Goal: Task Accomplishment & Management: Complete application form

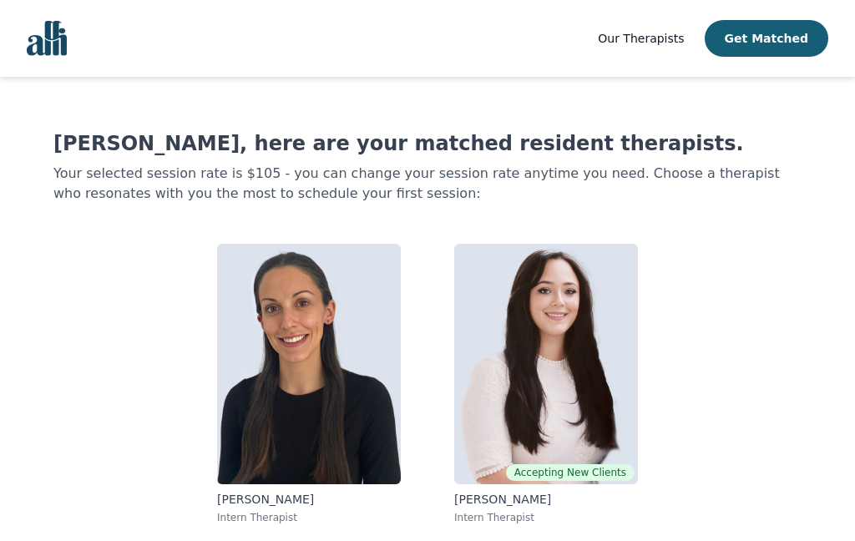
click at [52, 38] on img "Global" at bounding box center [47, 38] width 40 height 35
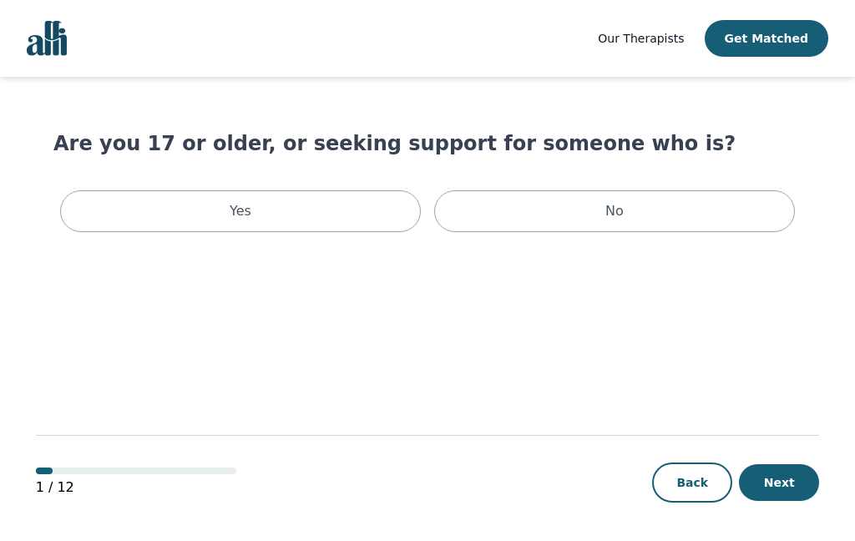
click at [227, 224] on div "Yes" at bounding box center [240, 211] width 361 height 42
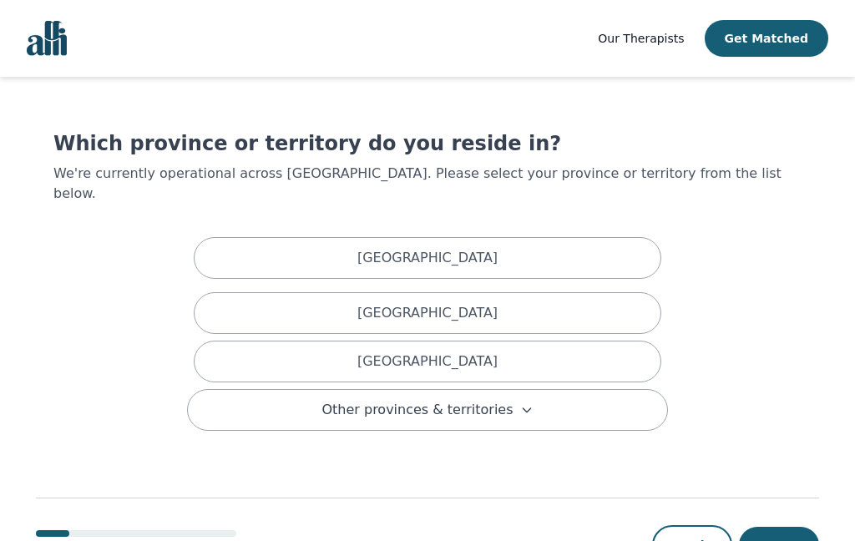
click at [622, 341] on div "Ontario" at bounding box center [428, 362] width 468 height 42
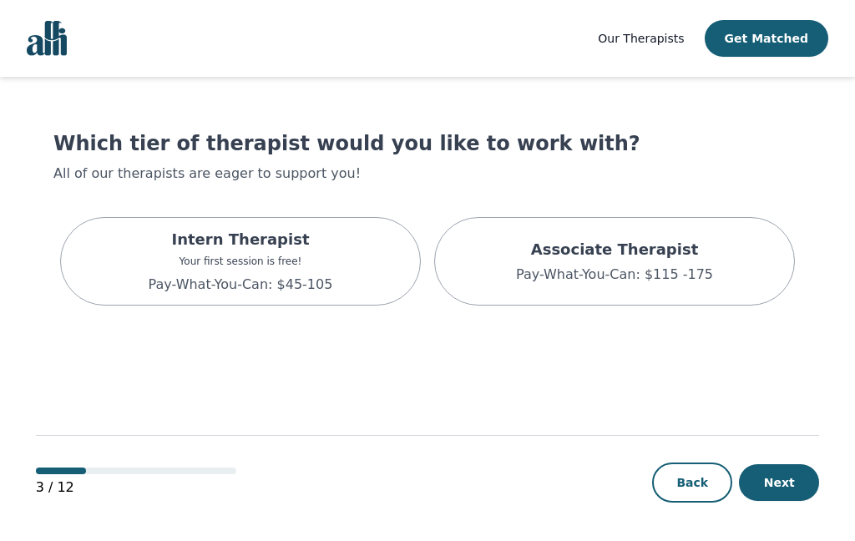
click at [166, 239] on p "Intern Therapist" at bounding box center [241, 239] width 185 height 23
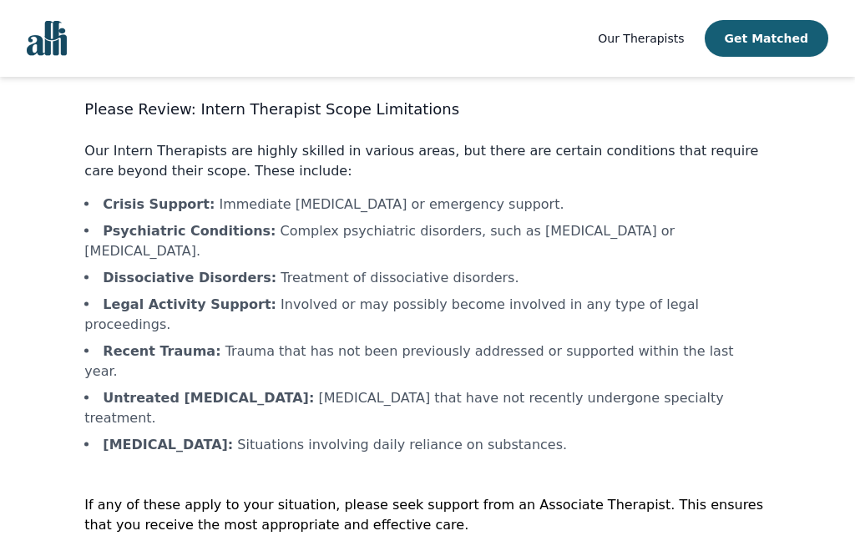
scroll to position [69, 0]
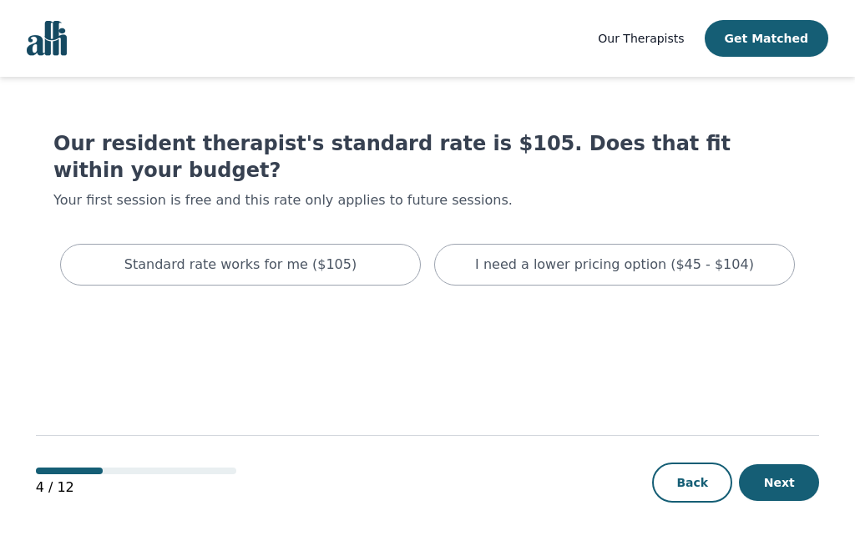
click at [677, 255] on p "I need a lower pricing option ($45 - $104)" at bounding box center [614, 265] width 279 height 20
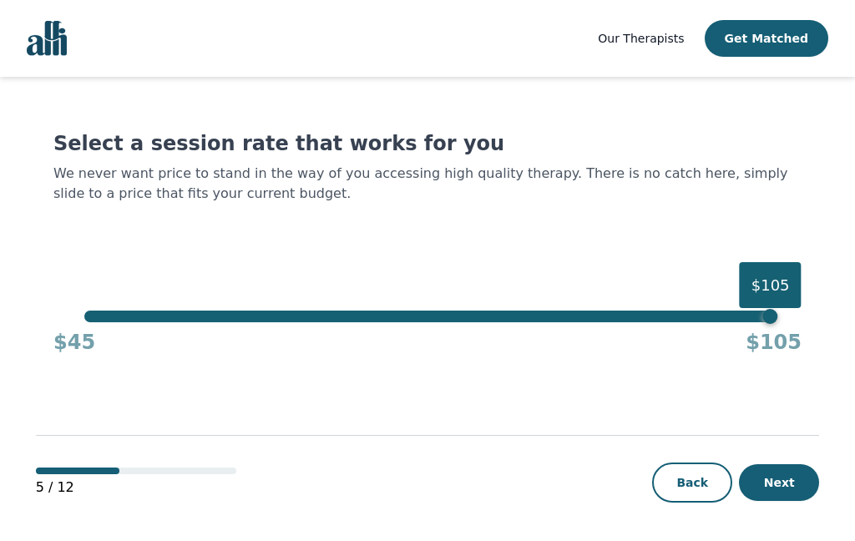
click at [793, 501] on button "Next" at bounding box center [779, 482] width 80 height 37
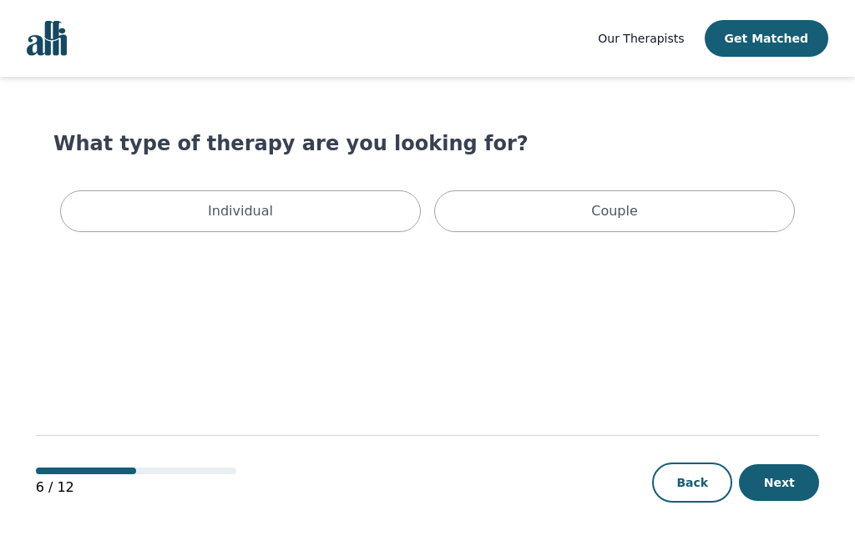
click at [219, 216] on p "Individual" at bounding box center [240, 211] width 65 height 20
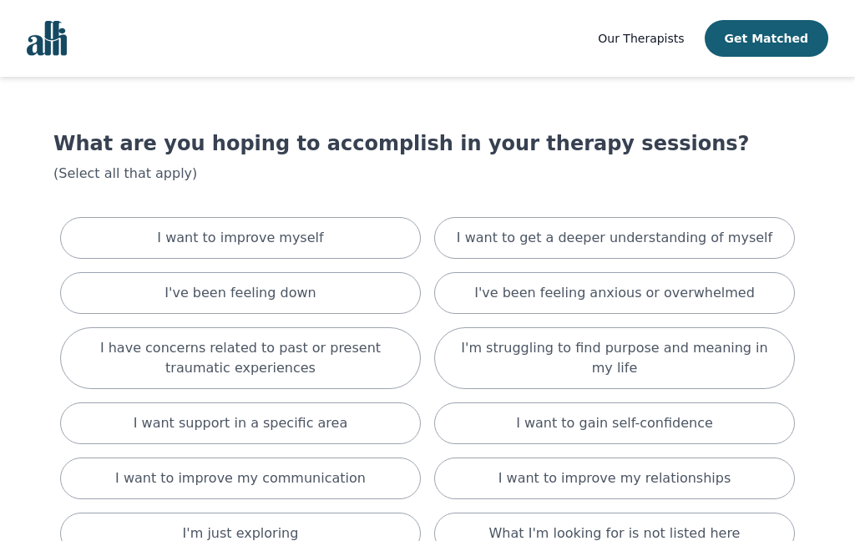
click at [744, 294] on div "I've been feeling anxious or overwhelmed" at bounding box center [614, 293] width 361 height 42
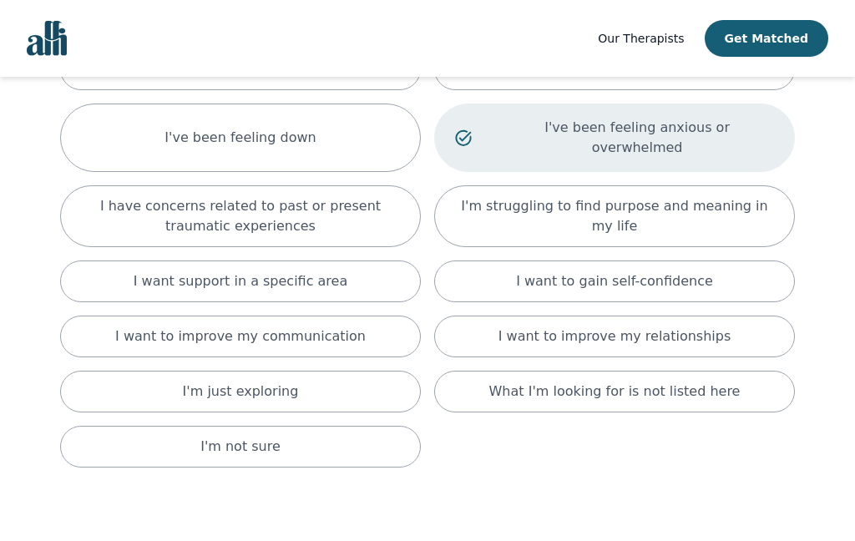
scroll to position [172, 0]
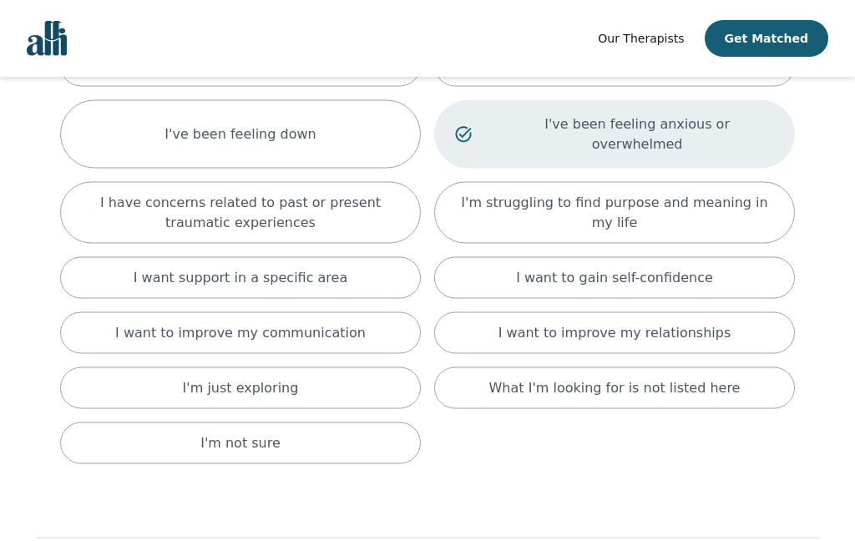
click at [700, 323] on p "I want to improve my relationships" at bounding box center [615, 333] width 232 height 20
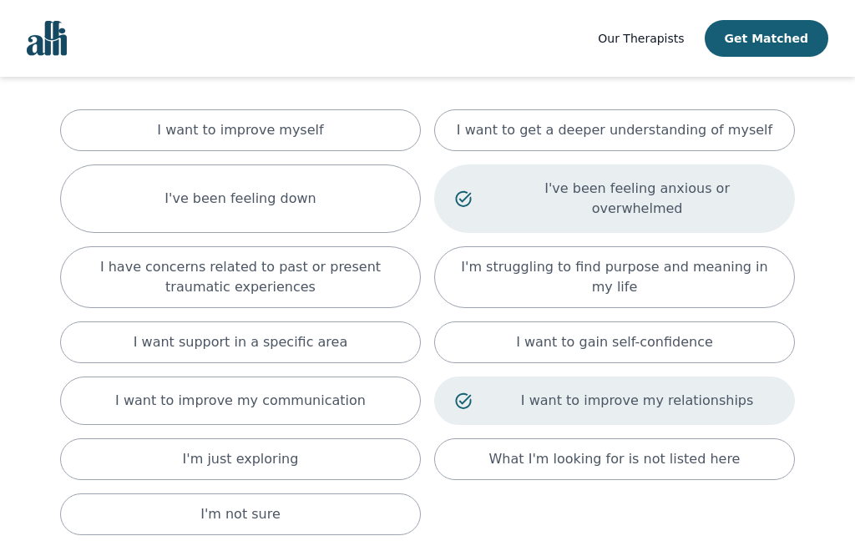
scroll to position [107, 0]
click at [122, 258] on p "I have concerns related to past or present traumatic experiences" at bounding box center [240, 278] width 319 height 40
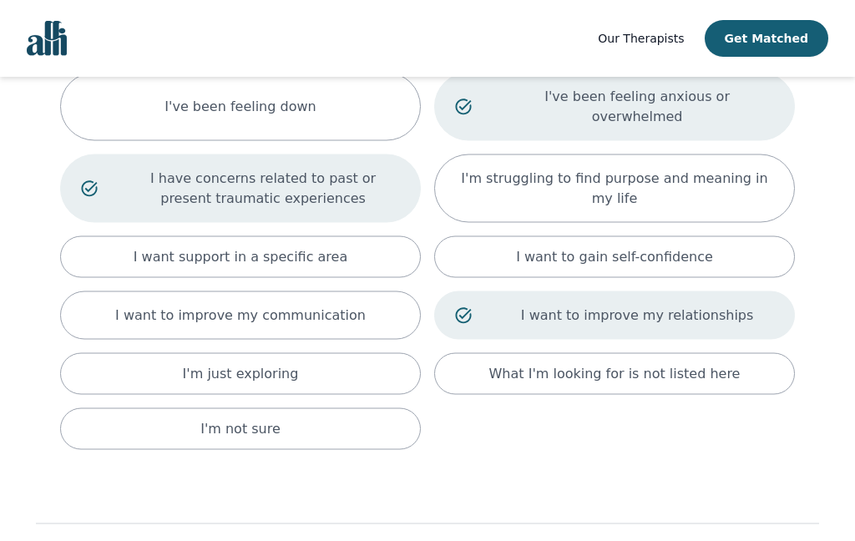
scroll to position [203, 0]
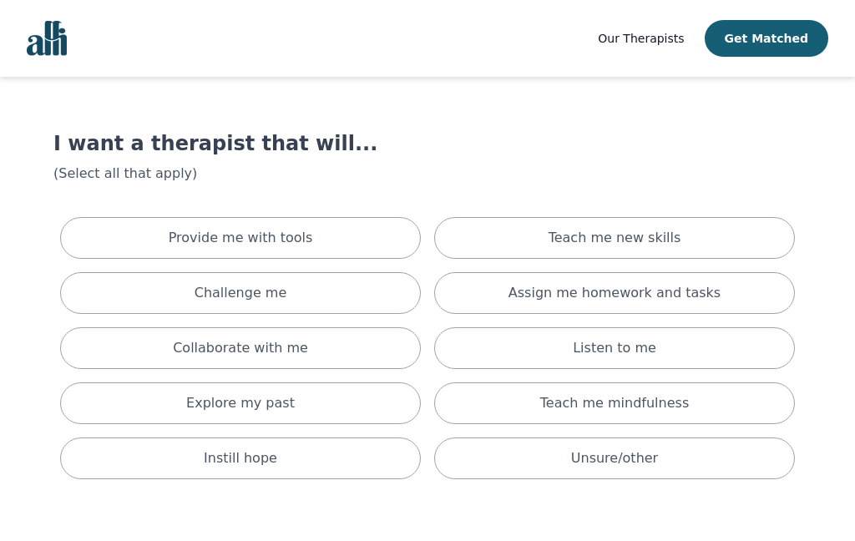
click at [715, 358] on div "Listen to me" at bounding box center [614, 348] width 361 height 42
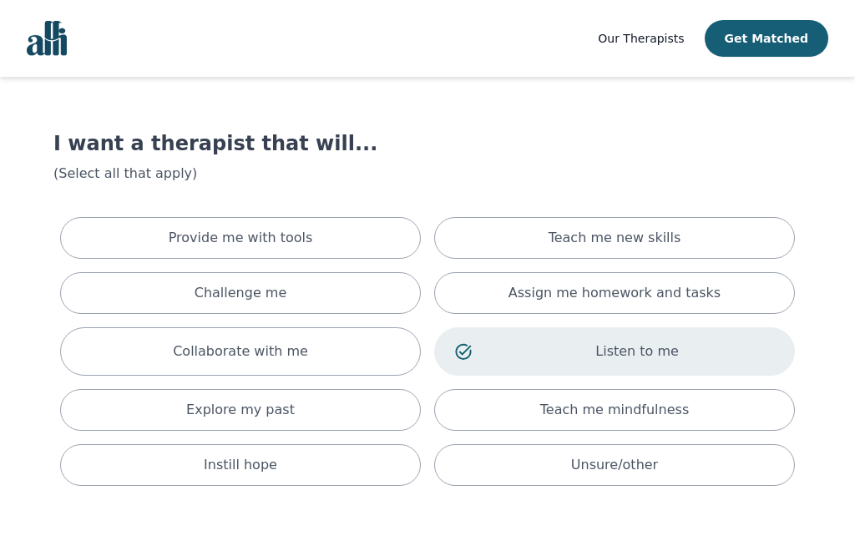
click at [736, 418] on div "Teach me mindfulness" at bounding box center [614, 410] width 361 height 42
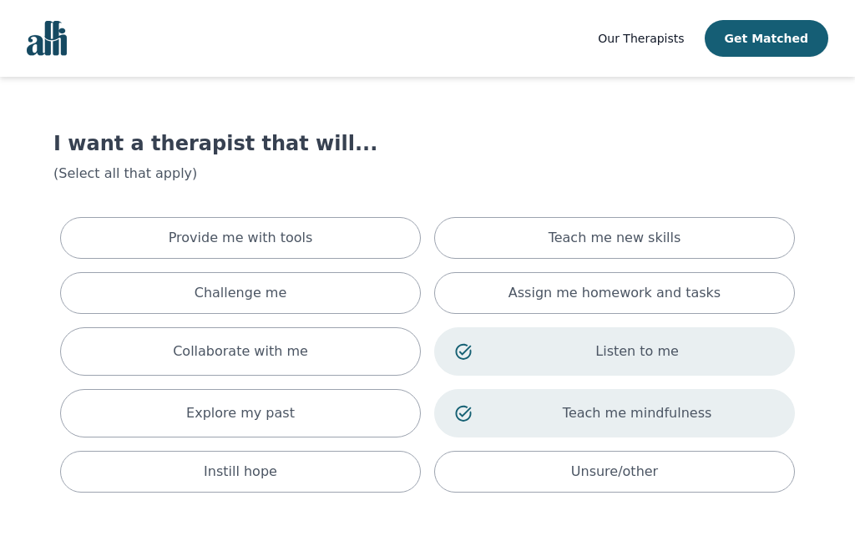
click at [217, 238] on p "Provide me with tools" at bounding box center [241, 238] width 145 height 20
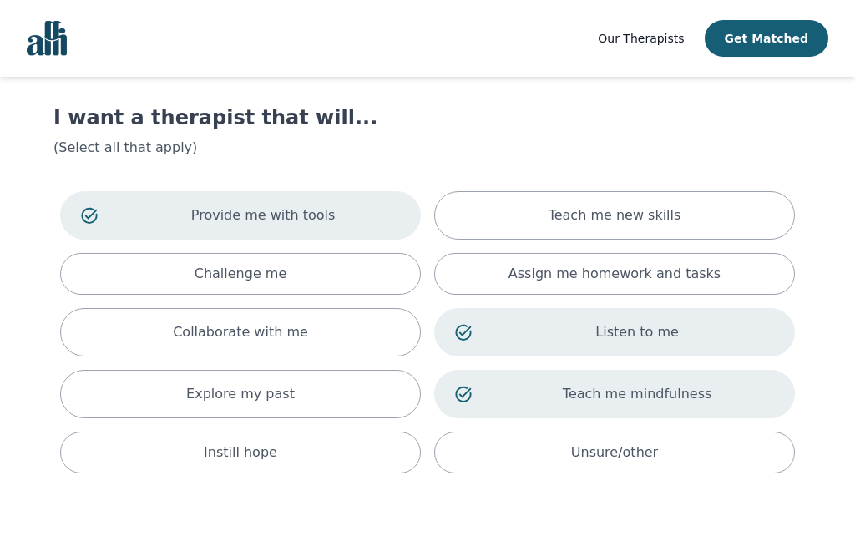
scroll to position [73, 0]
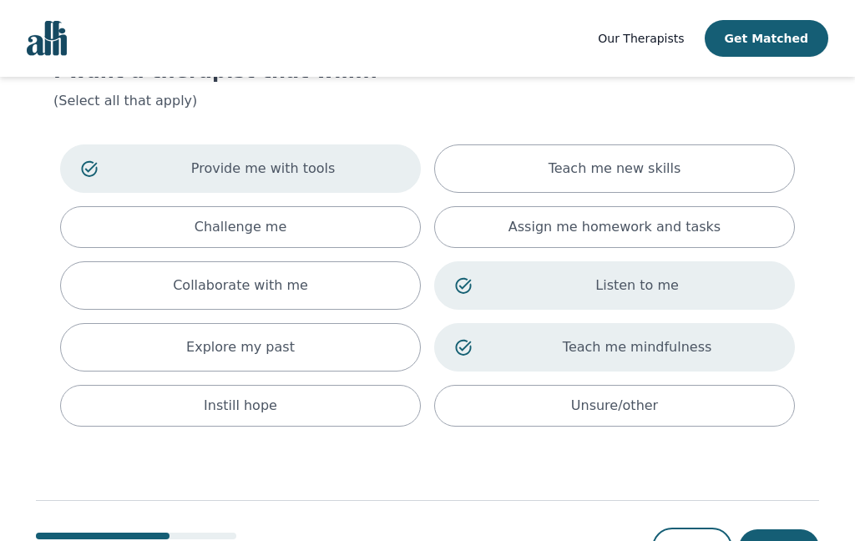
click at [797, 541] on button "Next" at bounding box center [779, 548] width 80 height 37
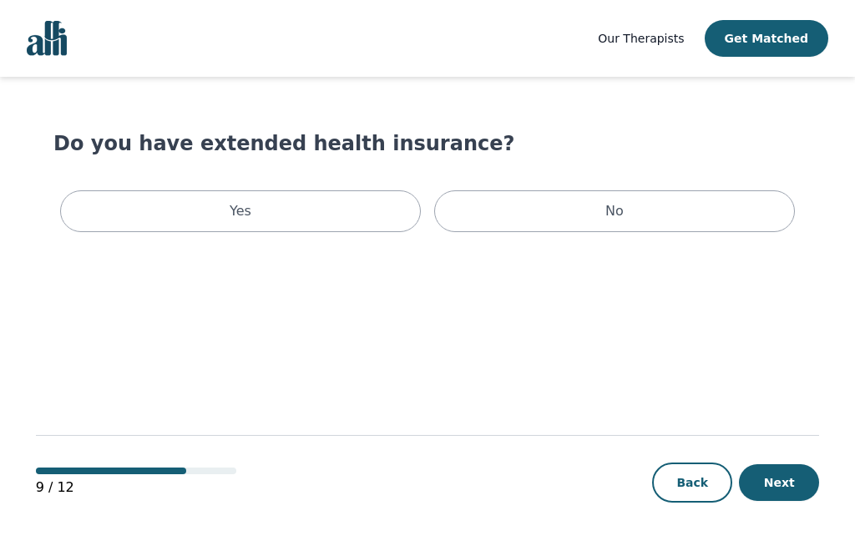
click at [201, 210] on div "Yes" at bounding box center [240, 211] width 361 height 42
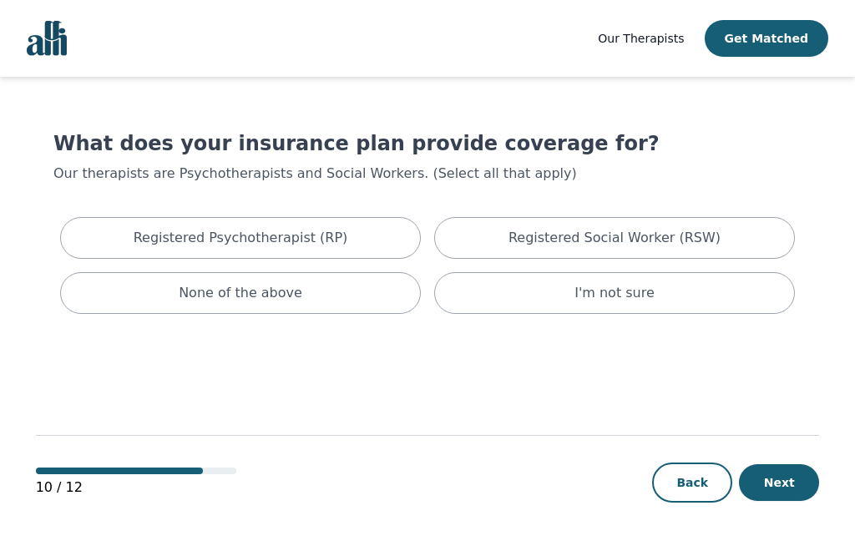
click at [140, 231] on div "Registered Psychotherapist (RP)" at bounding box center [240, 238] width 361 height 42
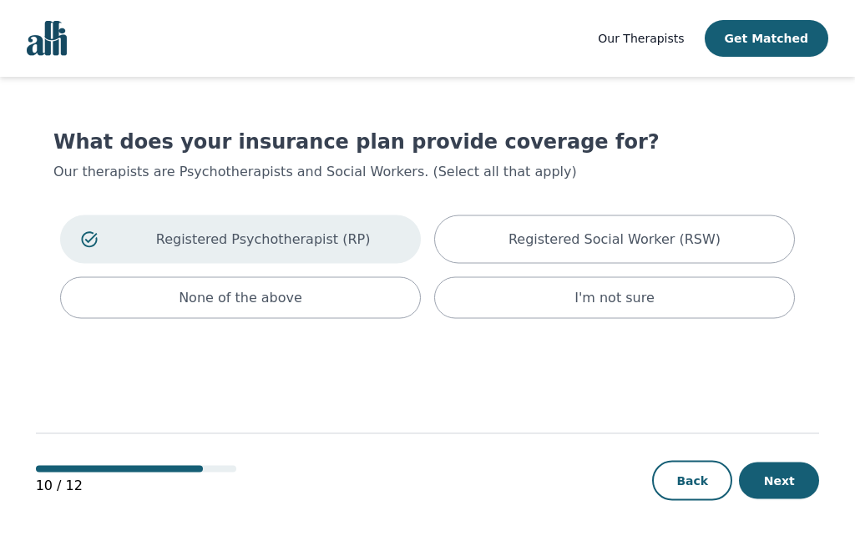
scroll to position [69, 0]
click at [788, 475] on button "Next" at bounding box center [779, 481] width 80 height 37
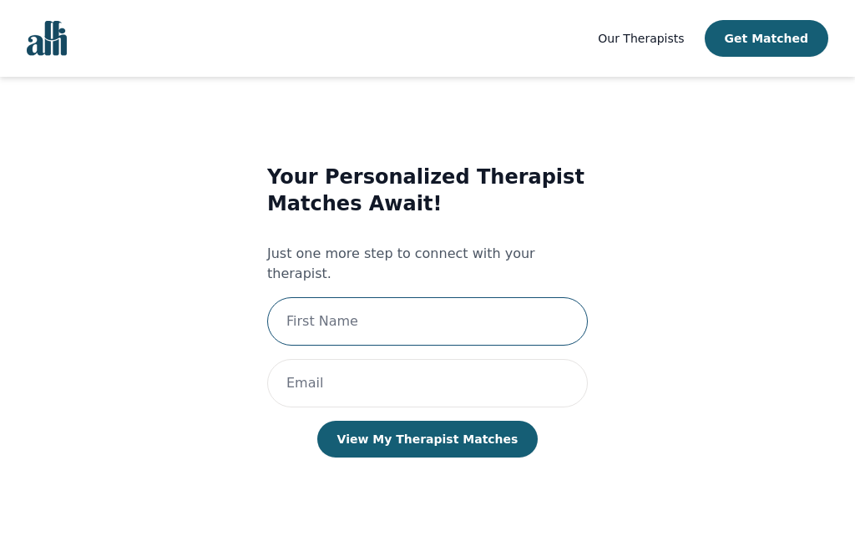
click at [312, 297] on input "text" at bounding box center [427, 321] width 321 height 48
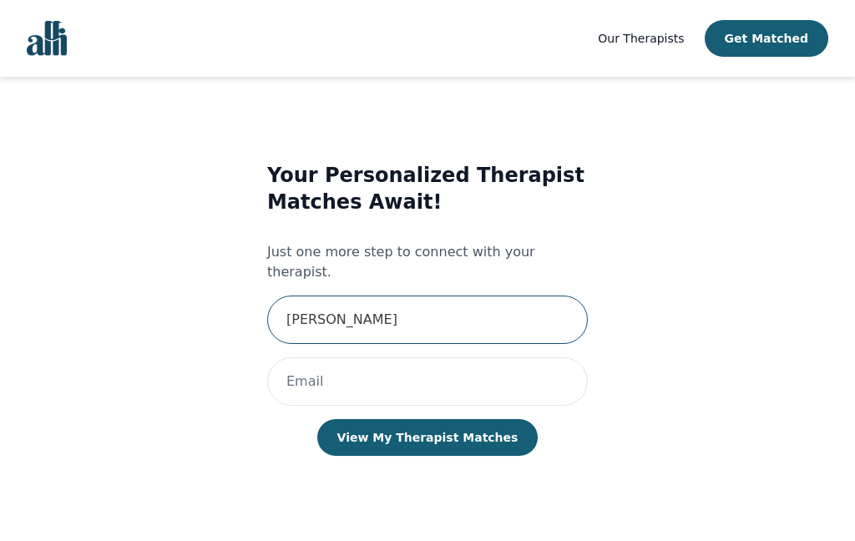
type input "Debbie"
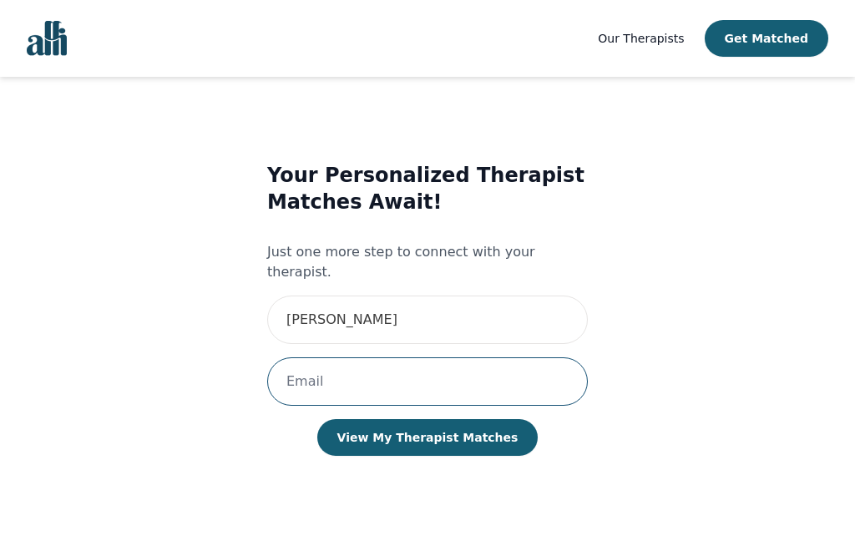
click at [416, 358] on input "email" at bounding box center [427, 382] width 321 height 48
type input "debbied@storm.ca"
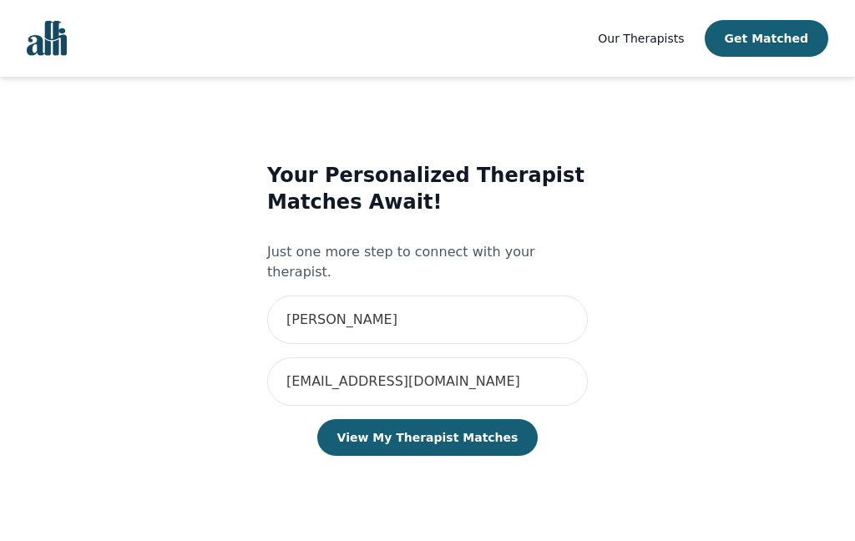
click at [461, 419] on button "View My Therapist Matches" at bounding box center [427, 437] width 221 height 37
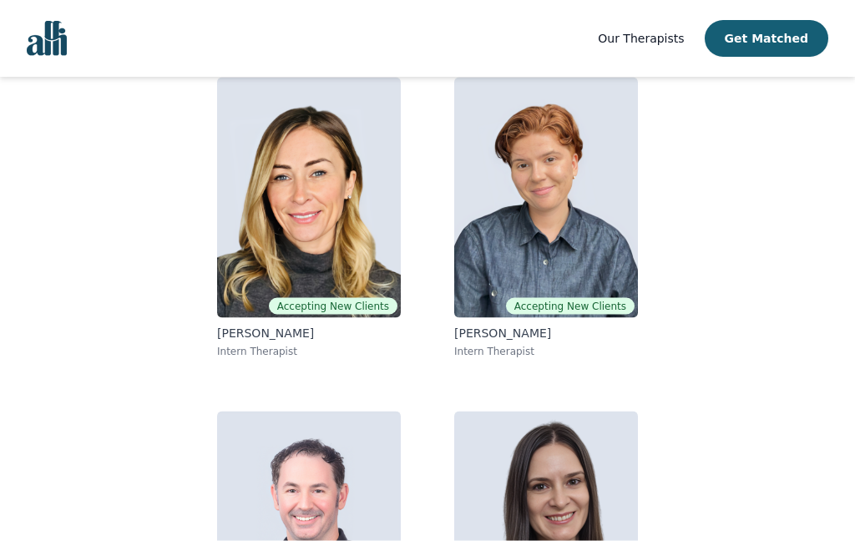
scroll to position [156, 0]
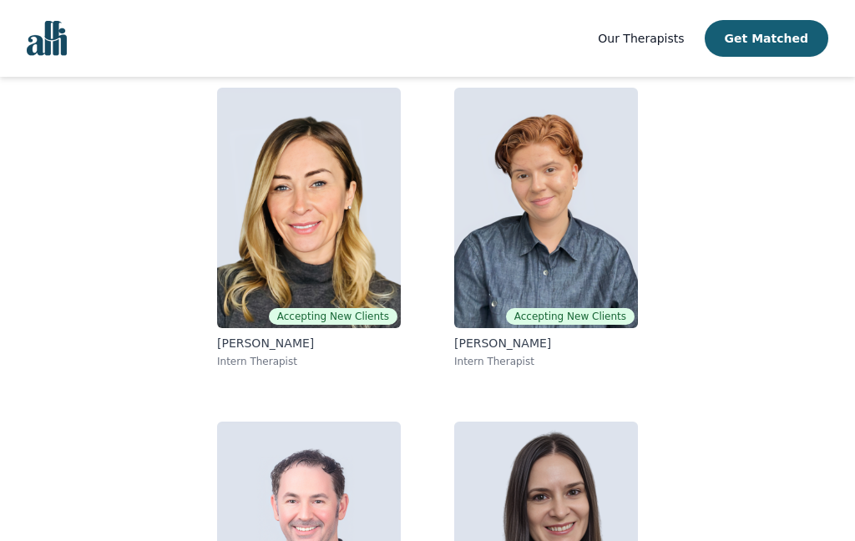
click at [307, 235] on img at bounding box center [309, 208] width 184 height 241
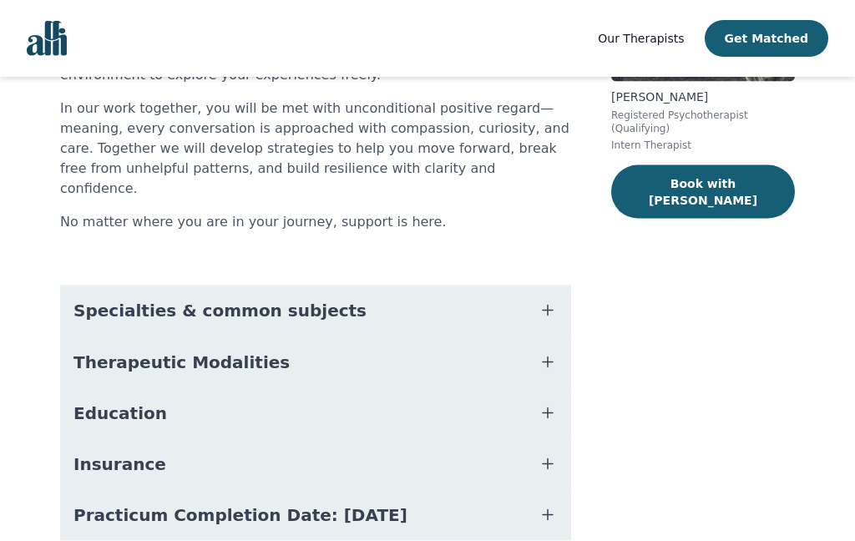
scroll to position [304, 0]
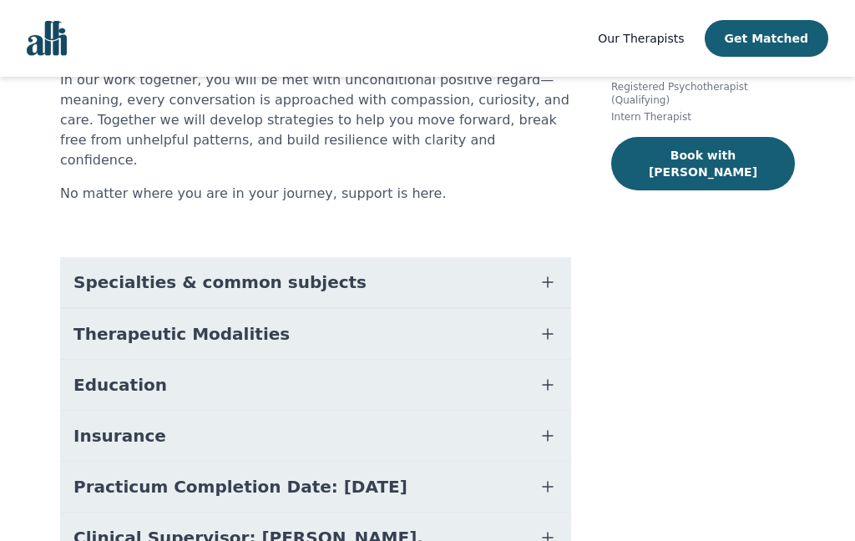
click at [122, 322] on span "Therapeutic Modalities" at bounding box center [182, 333] width 216 height 23
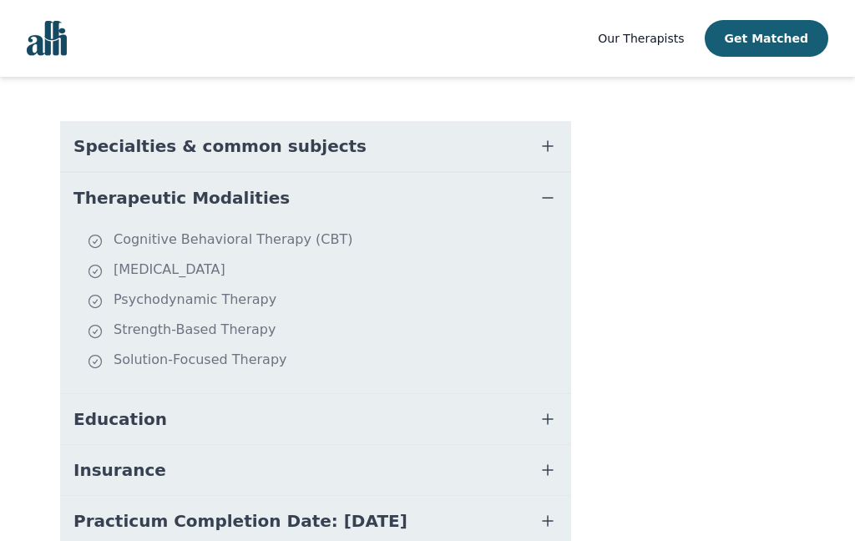
scroll to position [455, 0]
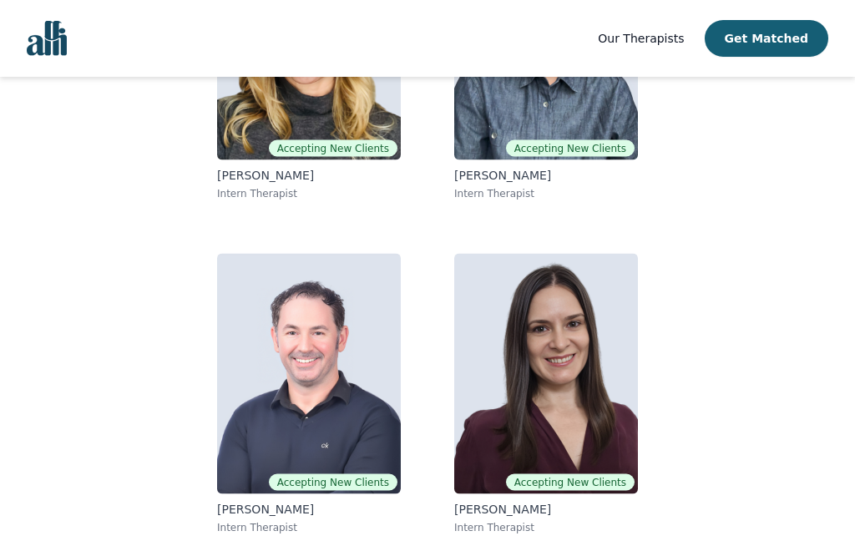
scroll to position [331, 0]
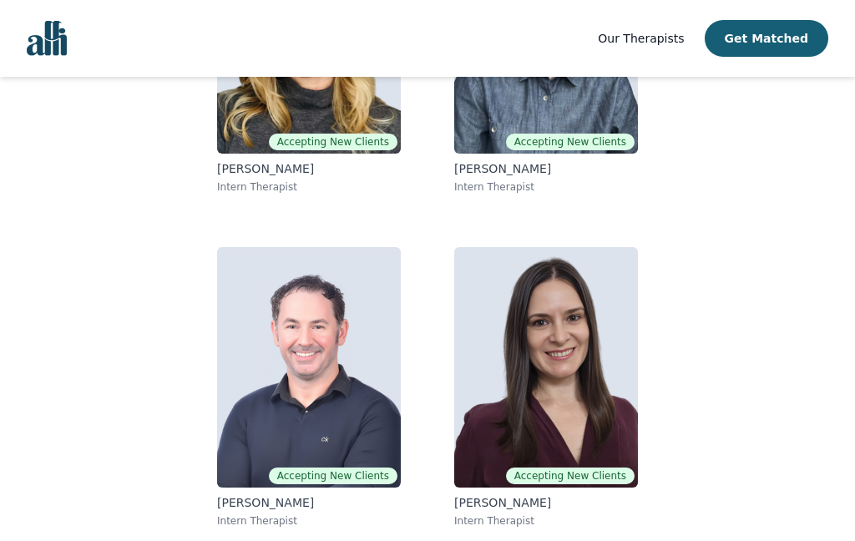
click at [546, 381] on img at bounding box center [546, 367] width 184 height 241
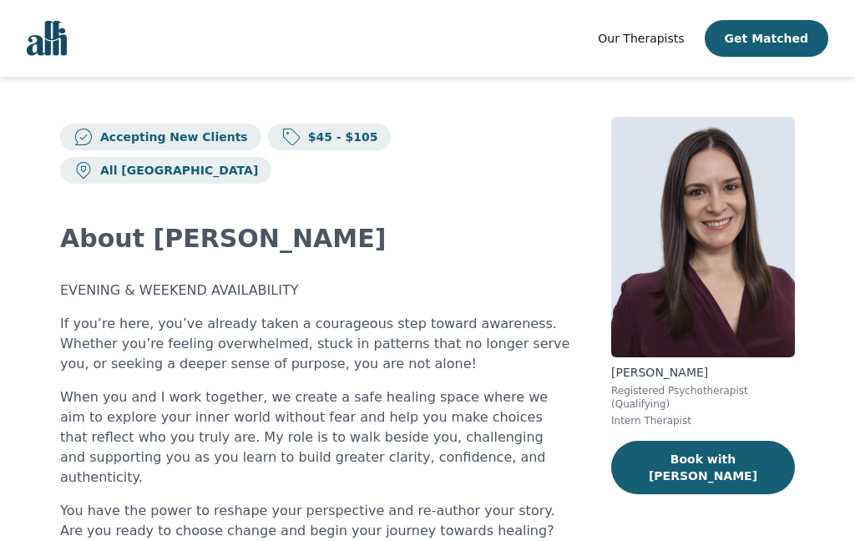
click at [719, 455] on button "Book with Lorena" at bounding box center [704, 467] width 184 height 53
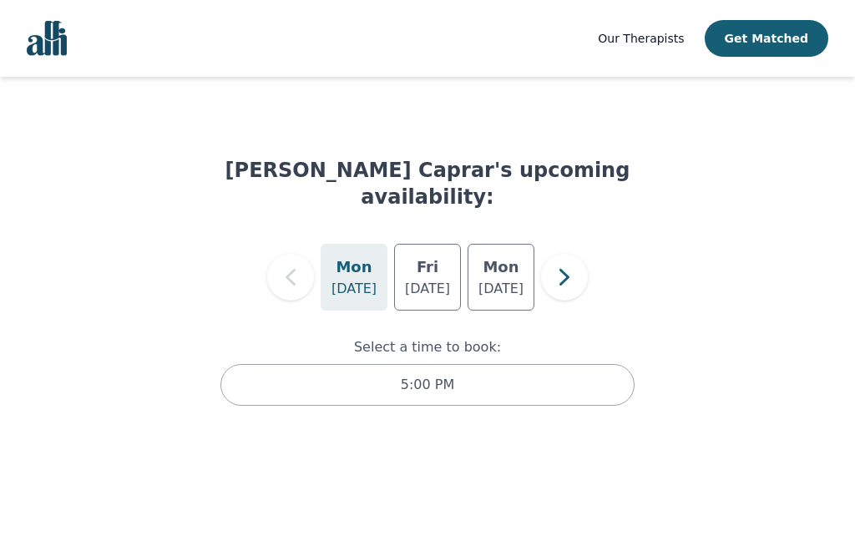
click at [356, 279] on p "Sep 8" at bounding box center [354, 289] width 45 height 20
click at [408, 368] on div "5:00 PM" at bounding box center [428, 385] width 414 height 42
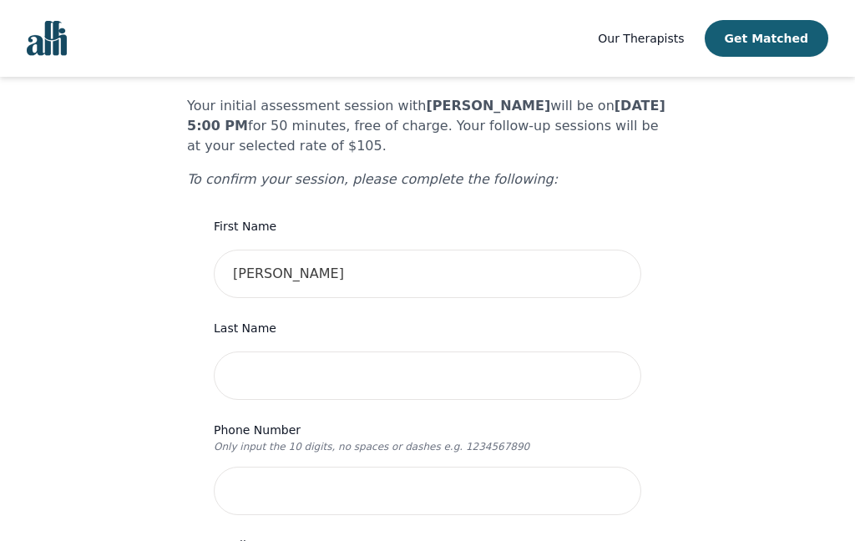
scroll to position [113, 0]
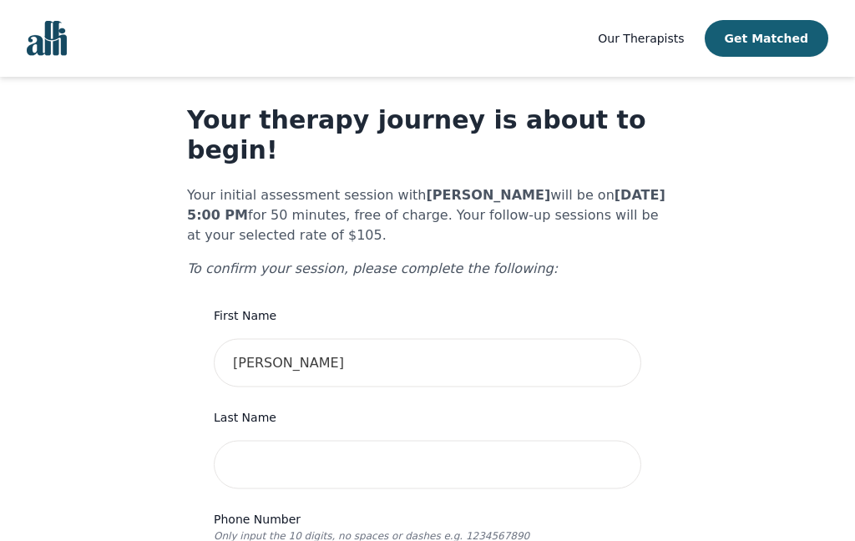
scroll to position [0, 0]
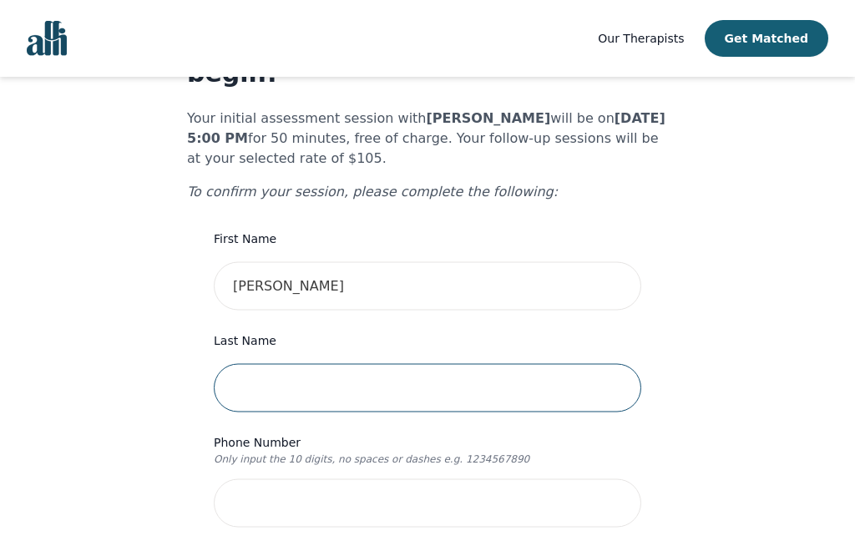
click at [265, 373] on input "text" at bounding box center [428, 388] width 428 height 48
type input "DeCooman"
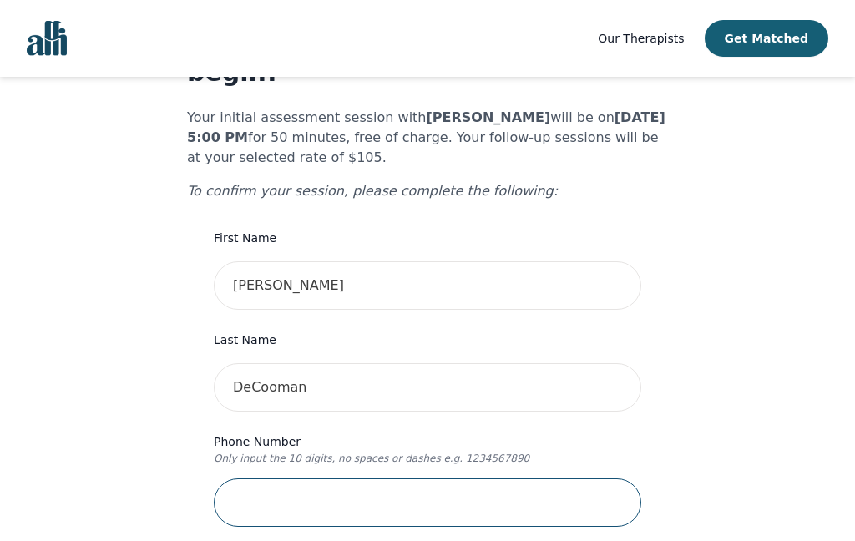
click at [272, 479] on input "tel" at bounding box center [428, 503] width 428 height 48
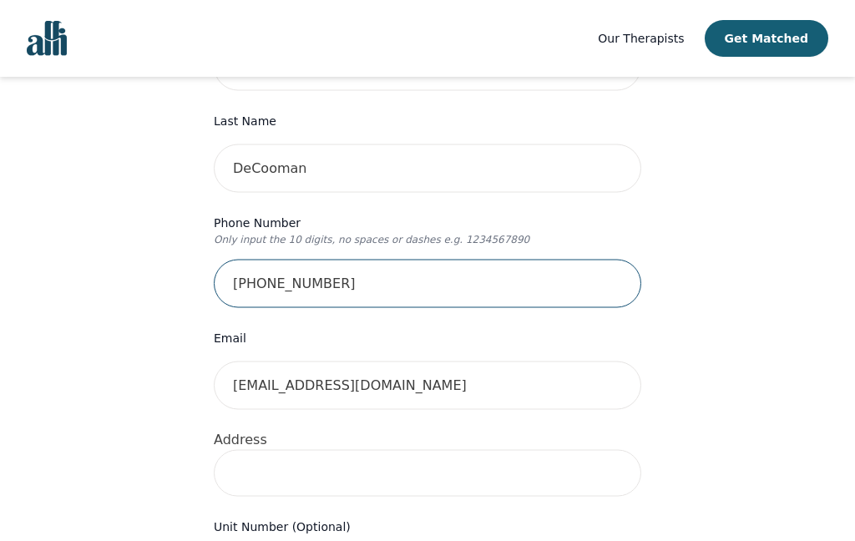
scroll to position [322, 0]
type input "613-362-3538"
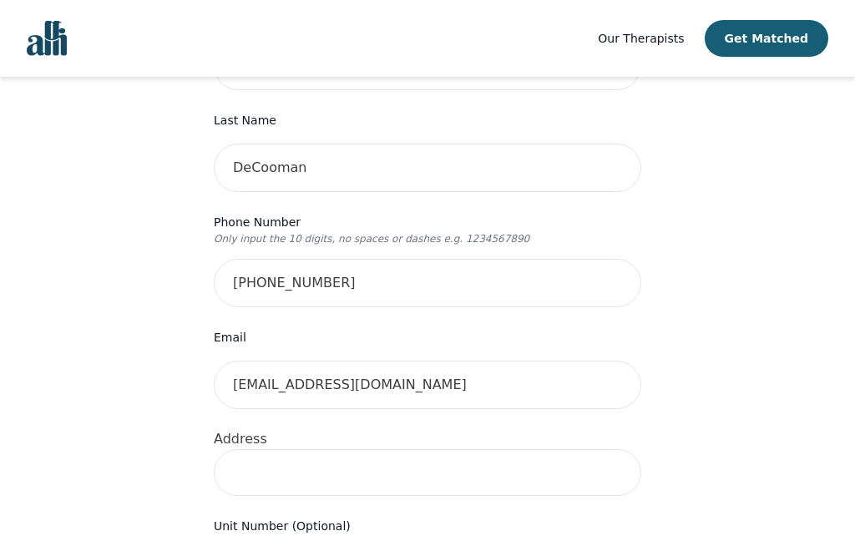
click at [267, 449] on input at bounding box center [428, 472] width 428 height 47
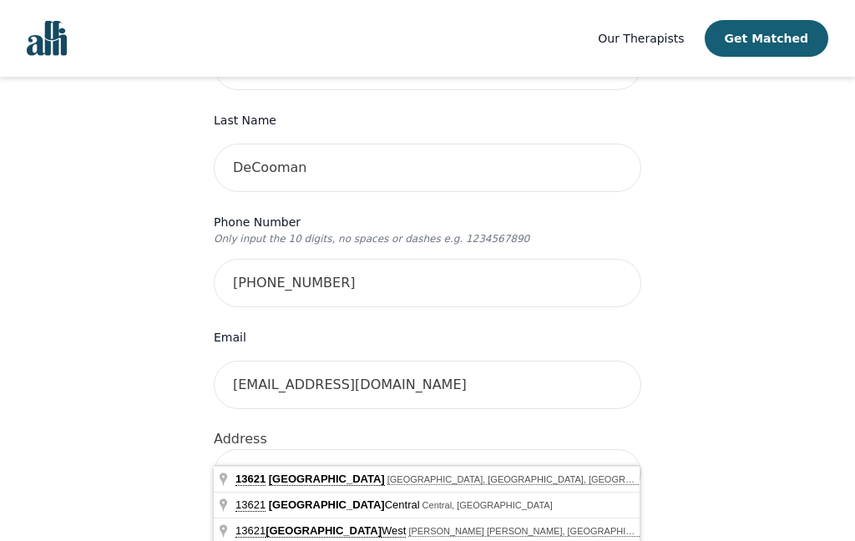
type input "13621 Connaught Rd, Chesterville, ON K0C 1H0, Canada"
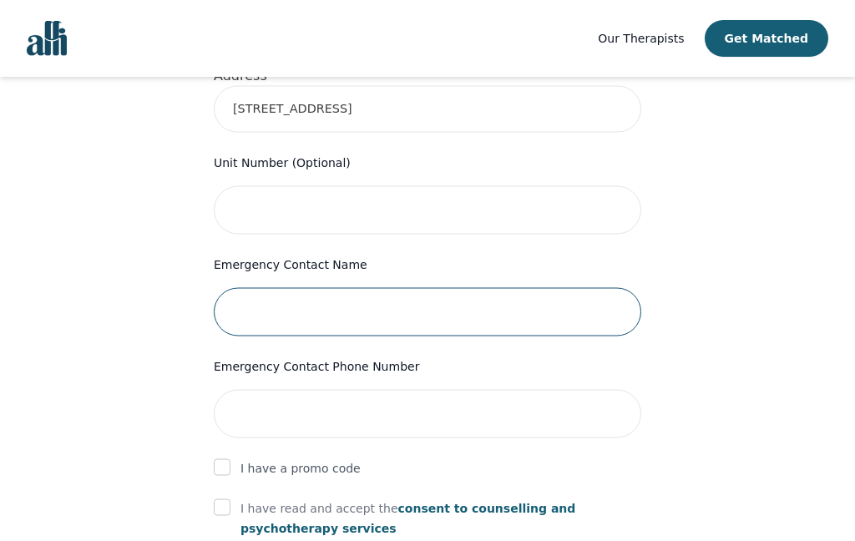
click at [263, 288] on input "text" at bounding box center [428, 312] width 428 height 48
type input "Grace VanNoppen"
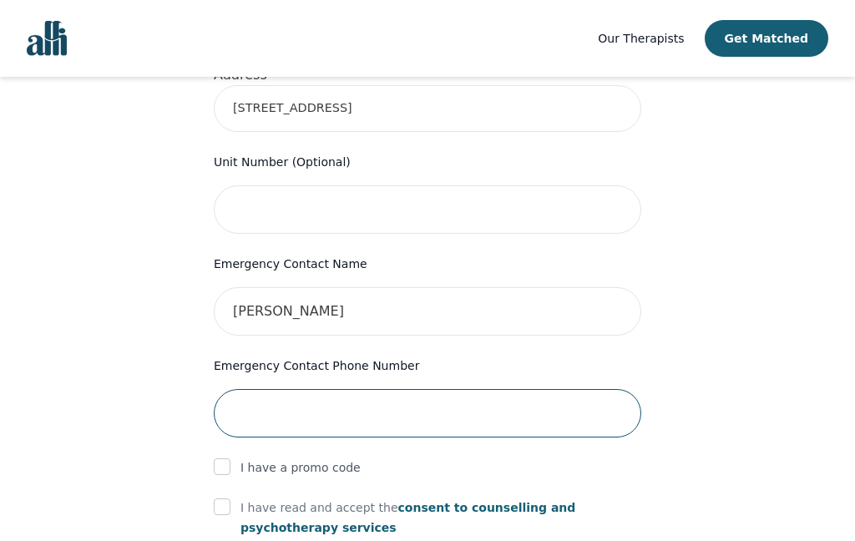
click at [280, 389] on input "tel" at bounding box center [428, 413] width 428 height 48
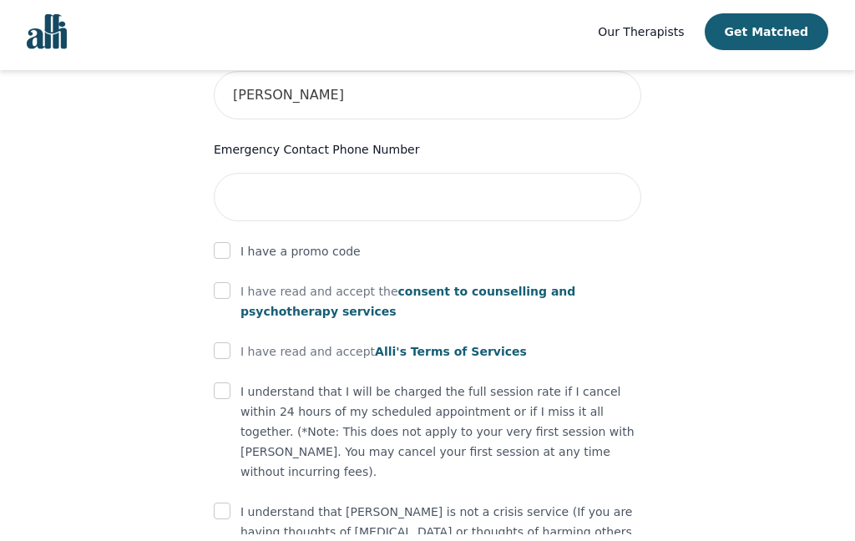
scroll to position [963, 0]
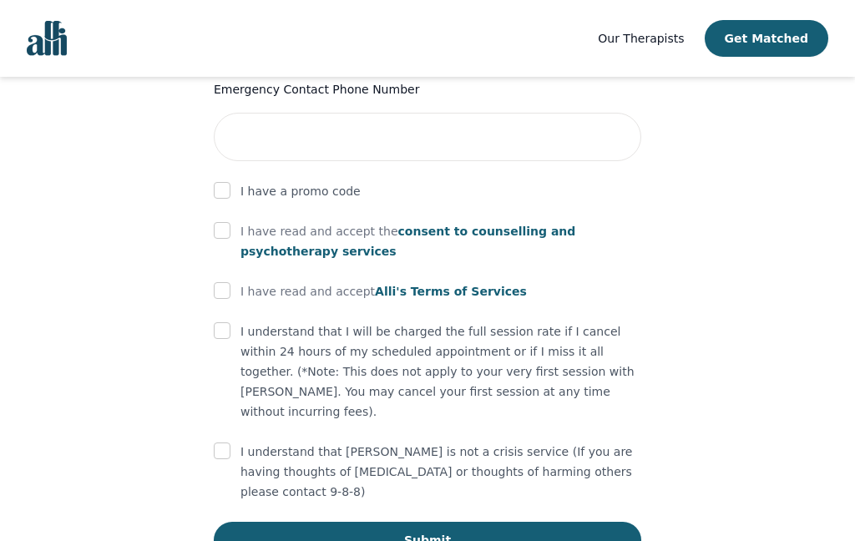
click at [431, 522] on button "Submit" at bounding box center [428, 540] width 428 height 37
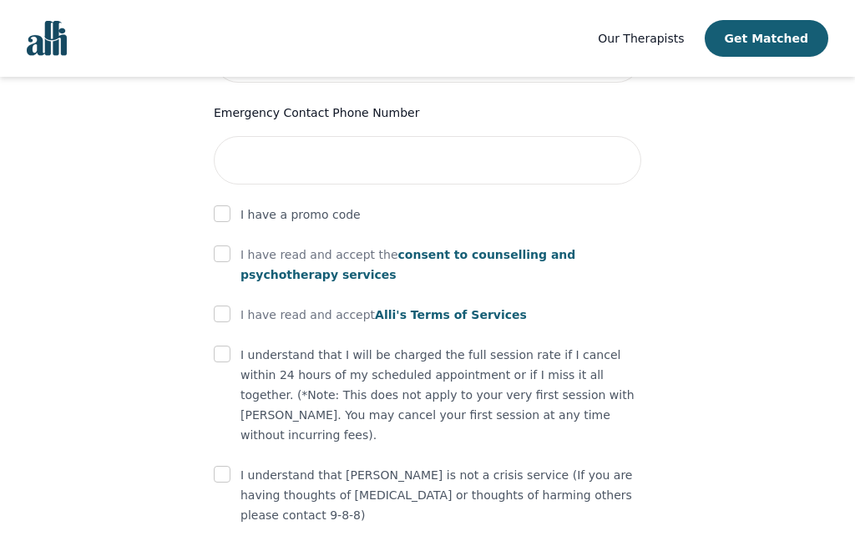
scroll to position [914, 0]
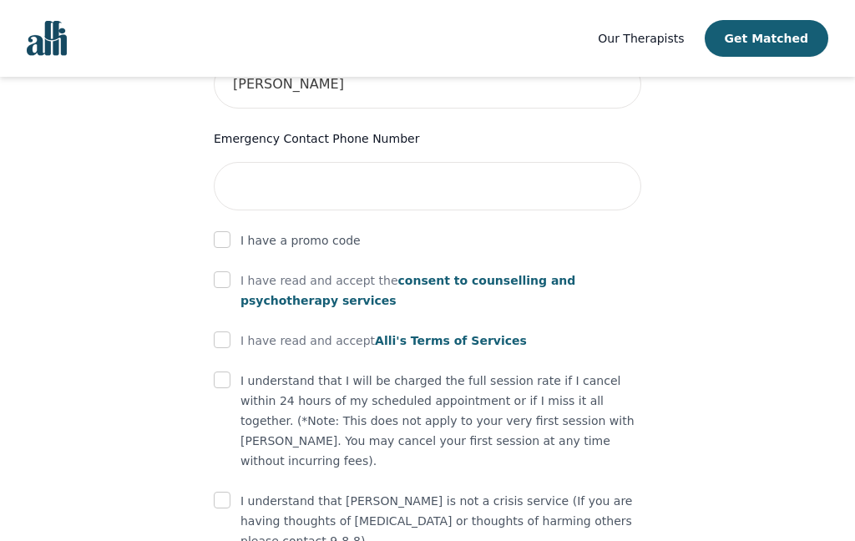
click at [226, 372] on input "checkbox" at bounding box center [222, 380] width 17 height 17
checkbox input "true"
click at [230, 492] on input "checkbox" at bounding box center [222, 500] width 17 height 17
checkbox input "true"
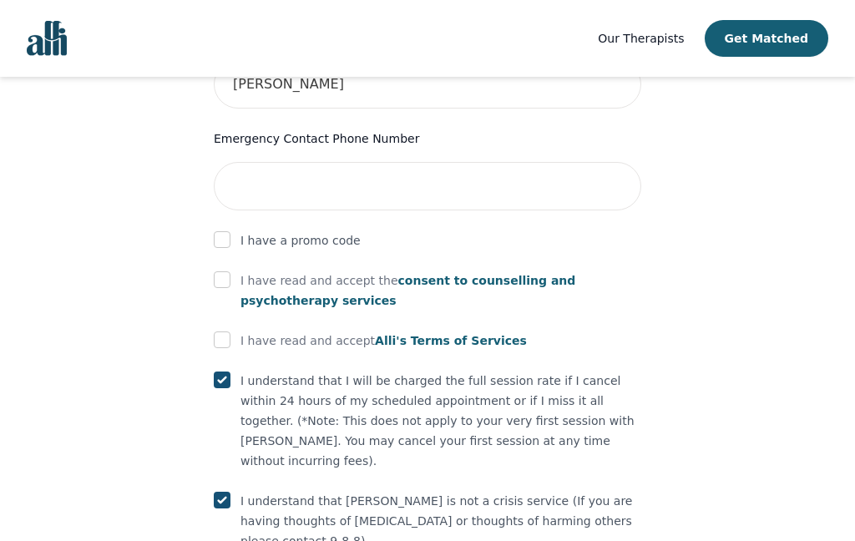
click at [224, 332] on input "checkbox" at bounding box center [222, 340] width 17 height 17
checkbox input "true"
click at [229, 272] on input "checkbox" at bounding box center [222, 280] width 17 height 17
checkbox input "true"
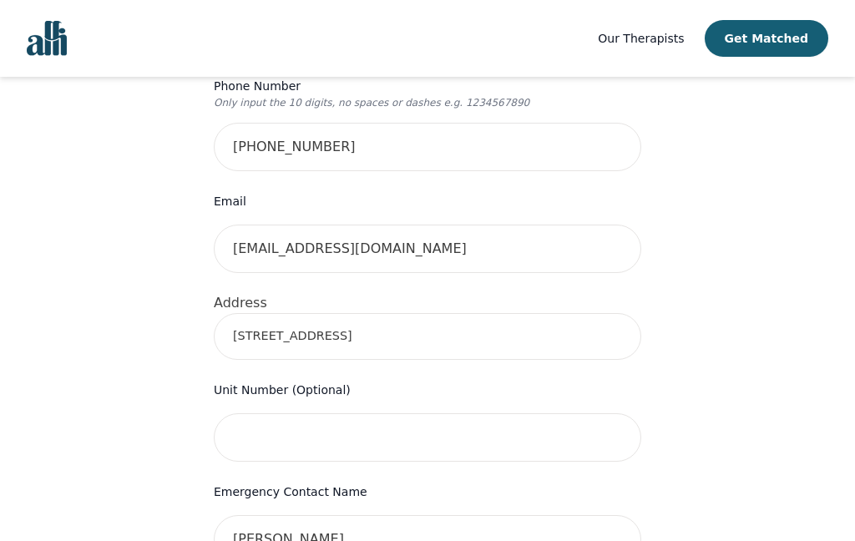
scroll to position [464, 0]
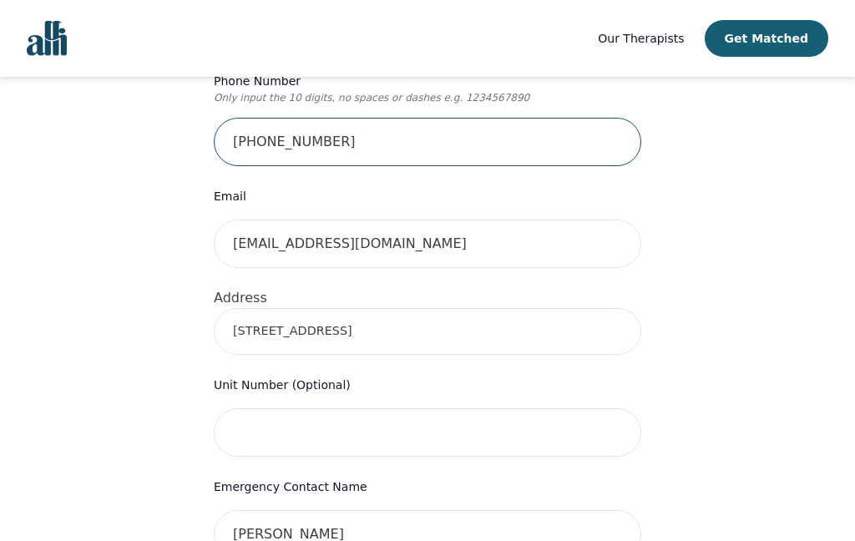
click at [372, 121] on input "613-362-3538" at bounding box center [428, 142] width 428 height 48
click at [271, 118] on input "61" at bounding box center [428, 142] width 428 height 48
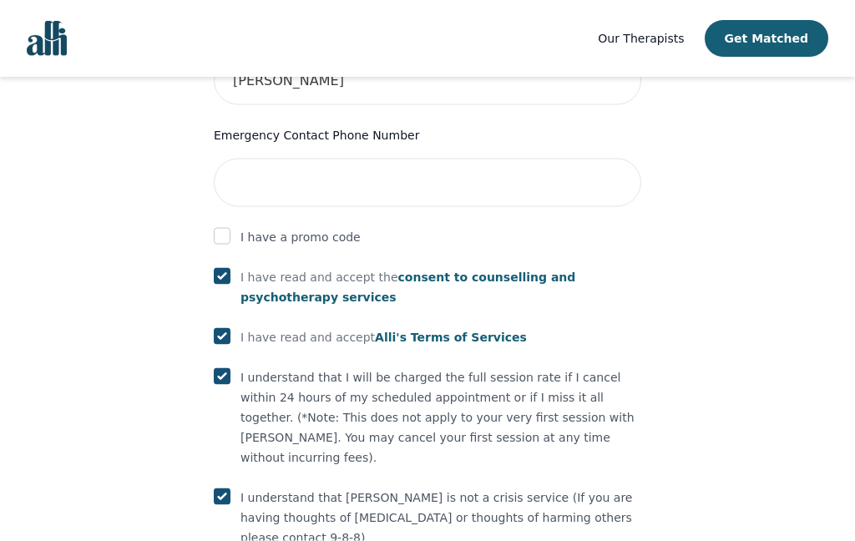
scroll to position [977, 0]
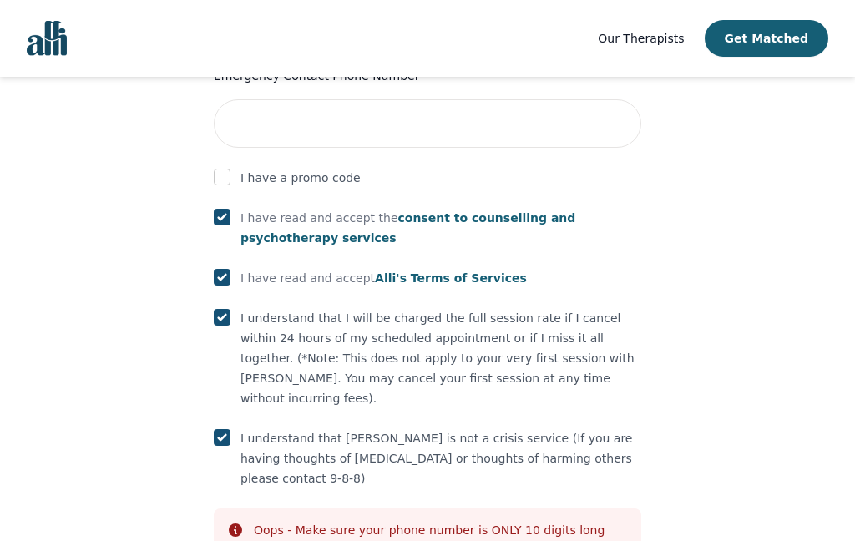
type input "6133623538"
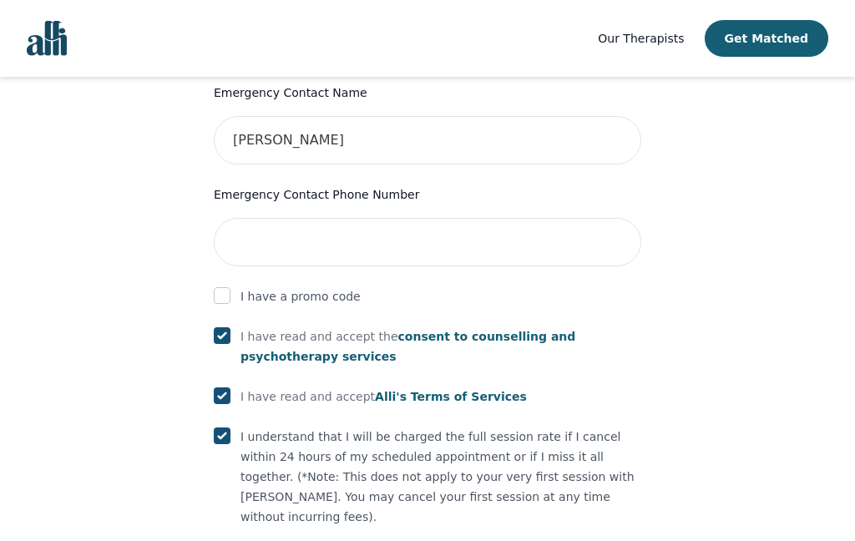
scroll to position [857, 0]
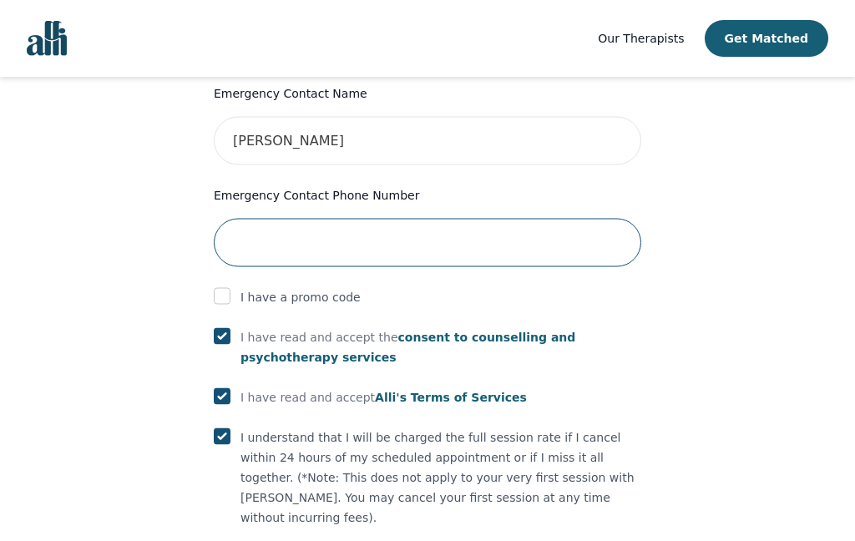
click at [325, 221] on input "tel" at bounding box center [428, 243] width 428 height 48
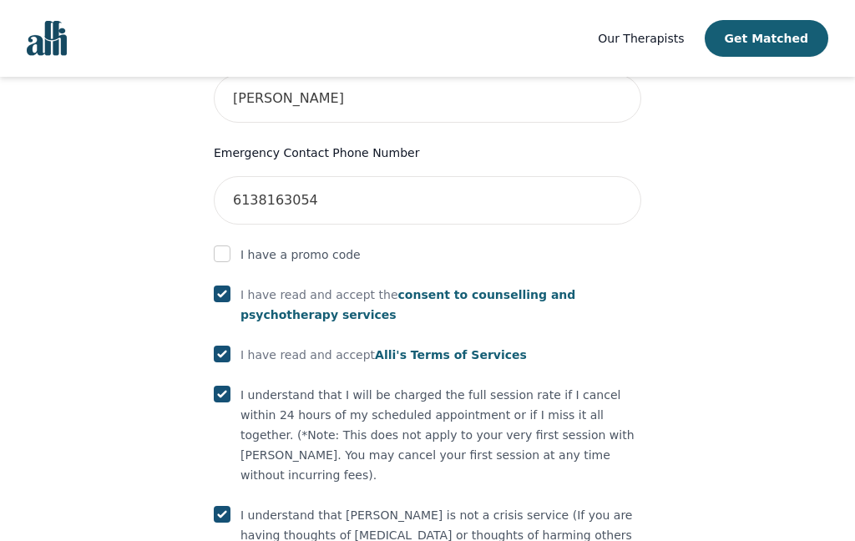
scroll to position [977, 0]
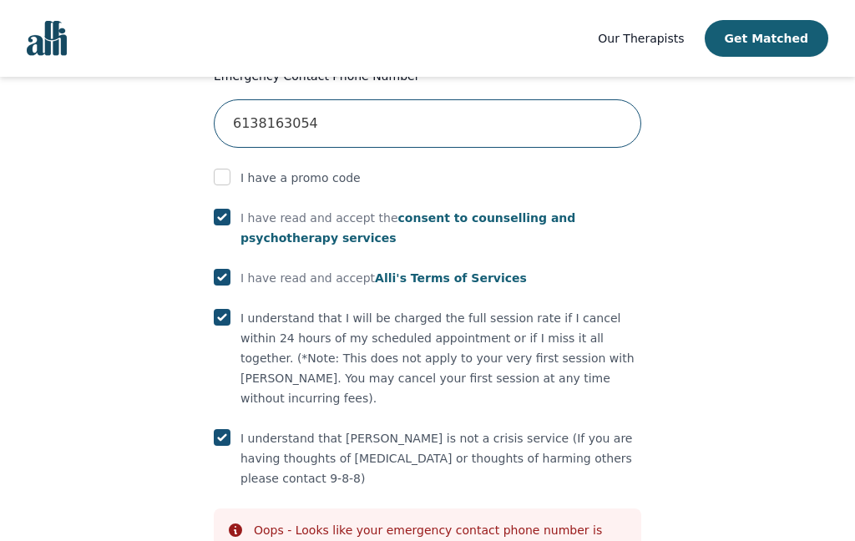
type input "6138163054"
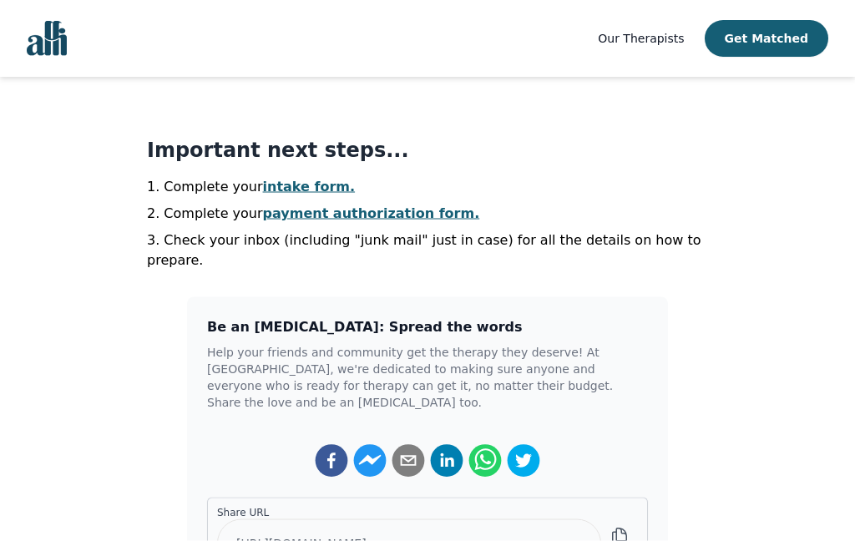
scroll to position [353, 0]
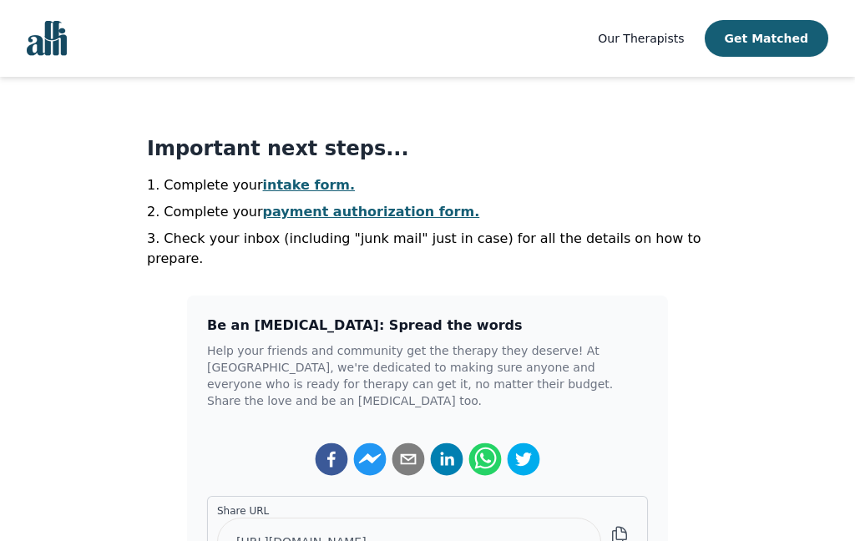
click at [297, 178] on link "intake form." at bounding box center [309, 185] width 93 height 16
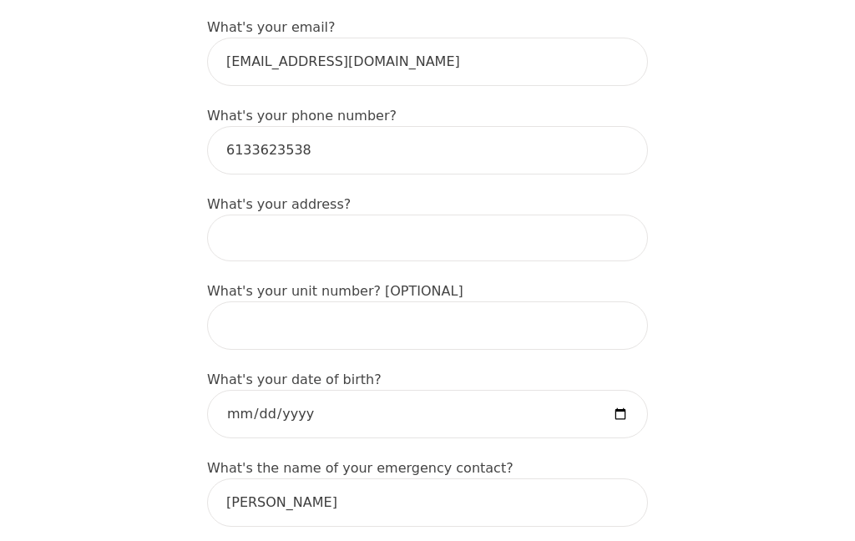
scroll to position [555, 0]
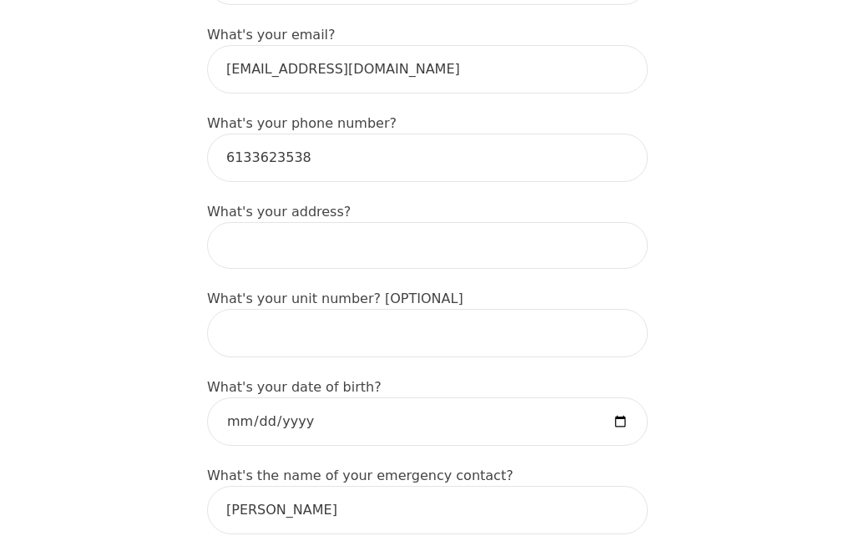
click at [232, 254] on input at bounding box center [427, 245] width 441 height 47
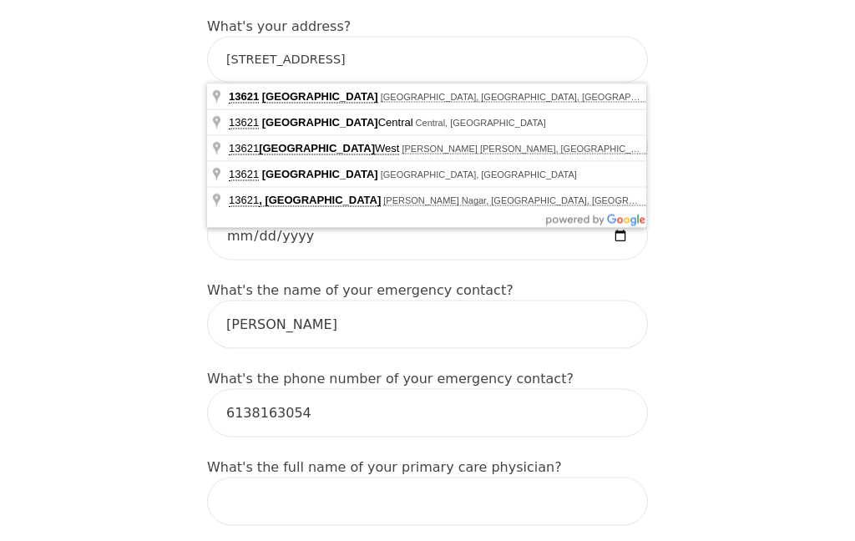
scroll to position [741, 0]
type input "13621 Connaught Road"
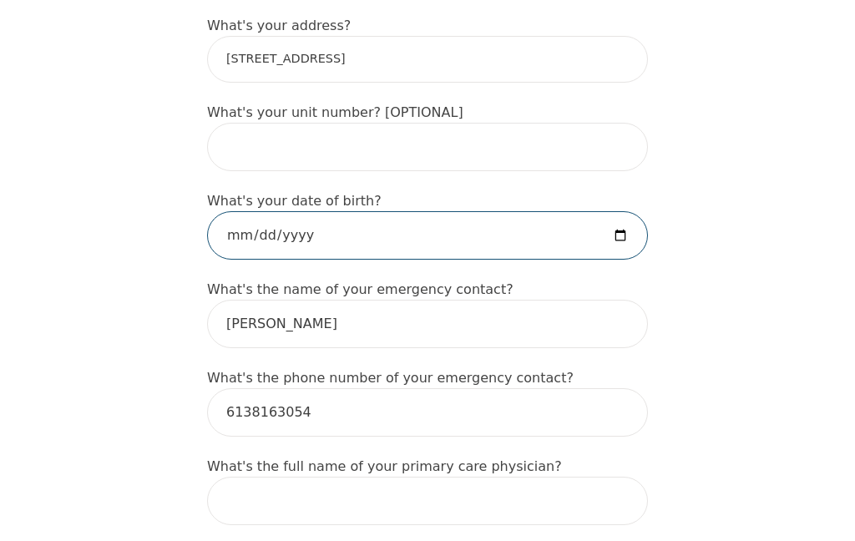
click at [267, 232] on input "date" at bounding box center [427, 235] width 441 height 48
click at [508, 225] on input "2025-08-27" at bounding box center [427, 235] width 441 height 48
click at [495, 239] on input "2025-08-27" at bounding box center [427, 235] width 441 height 48
click at [483, 236] on input "2025-12-07" at bounding box center [427, 235] width 441 height 48
type input "1955-12-07"
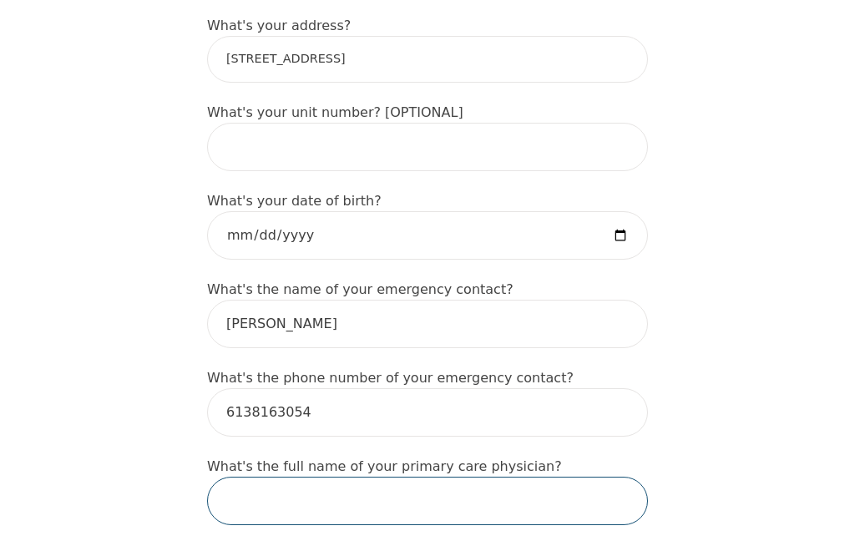
click at [282, 505] on input "text" at bounding box center [427, 501] width 441 height 48
click at [242, 497] on input "De Andrew" at bounding box center [427, 501] width 441 height 48
click at [348, 500] on input "Dr Andrew" at bounding box center [427, 501] width 441 height 48
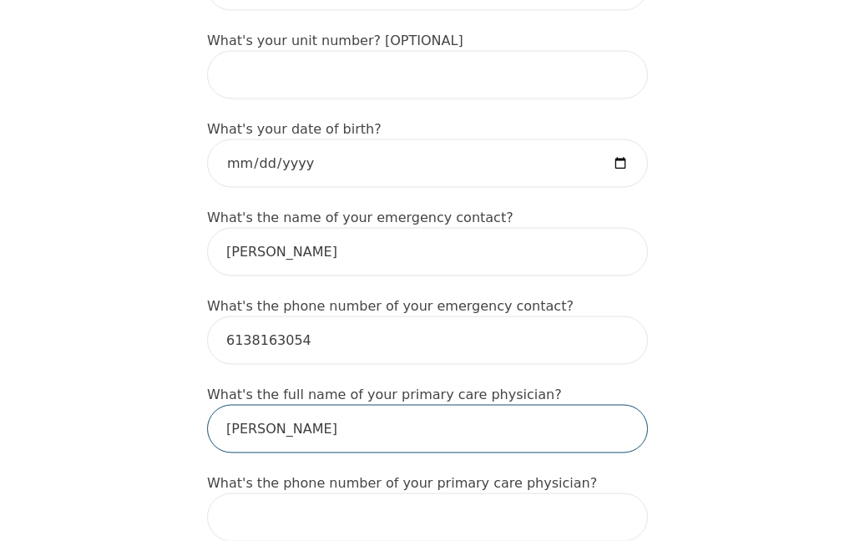
scroll to position [814, 0]
type input "Dr Andrew Mai"
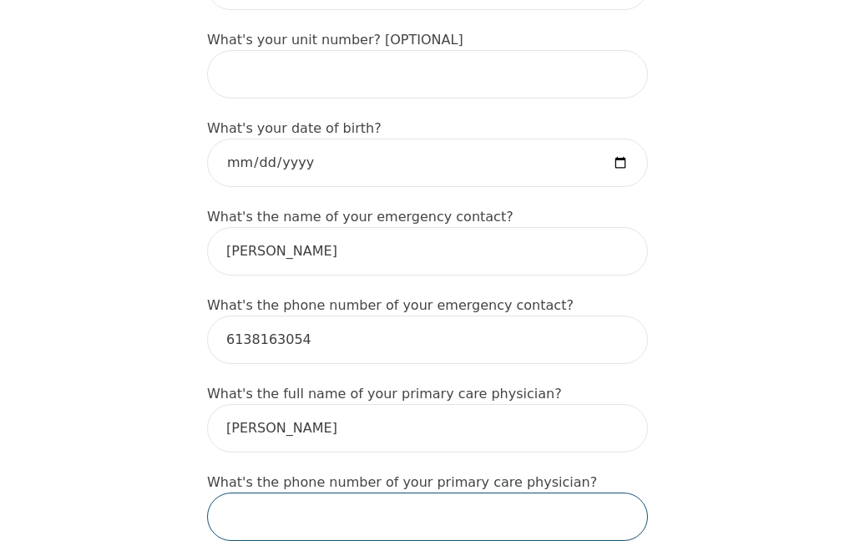
click at [274, 523] on input "tel" at bounding box center [427, 517] width 441 height 48
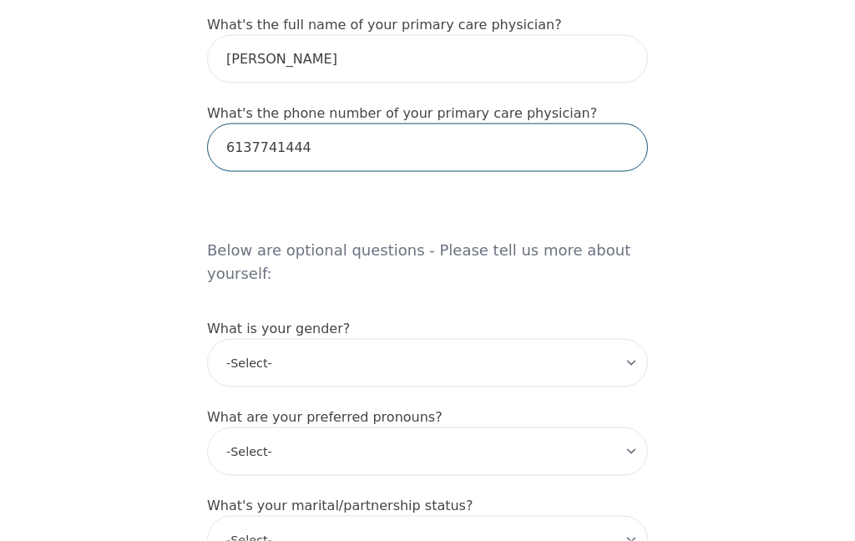
type input "6137741444"
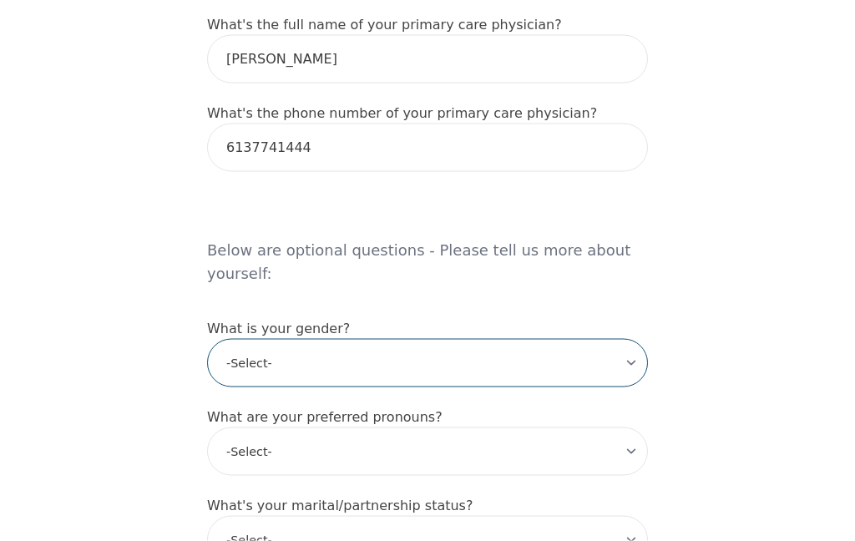
click at [629, 339] on select "-Select- male female non-binary transgender intersex prefer_not_to_say" at bounding box center [427, 363] width 441 height 48
select select "female"
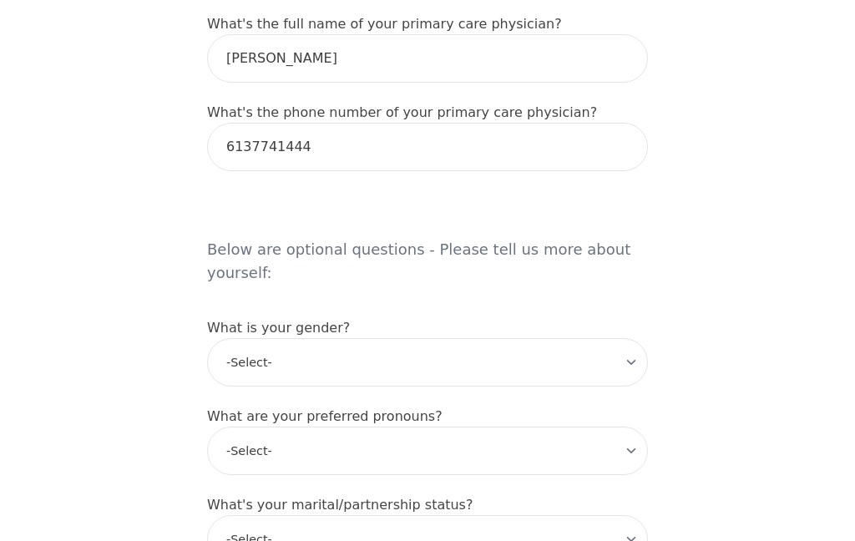
click at [637, 427] on select "-Select- he/him she/her they/them ze/zir xe/xem ey/em ve/ver tey/ter e/e per/pe…" at bounding box center [427, 451] width 441 height 48
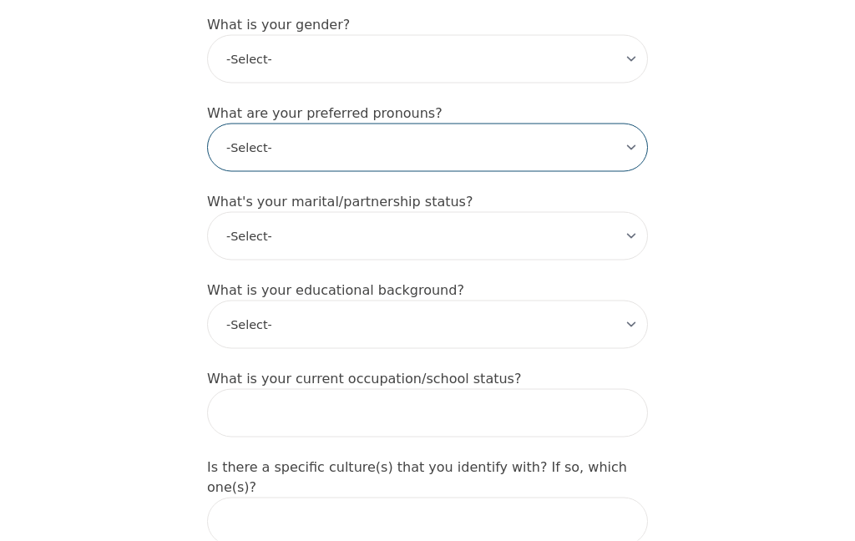
scroll to position [1465, 0]
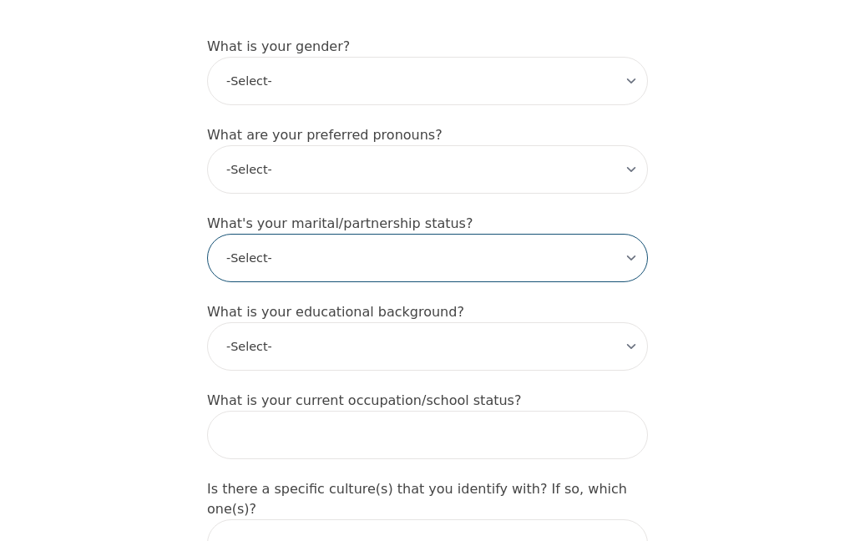
click at [616, 234] on select "-Select- Single Partnered Married Common Law Widowed Separated Divorced" at bounding box center [427, 258] width 441 height 48
select select "Widowed"
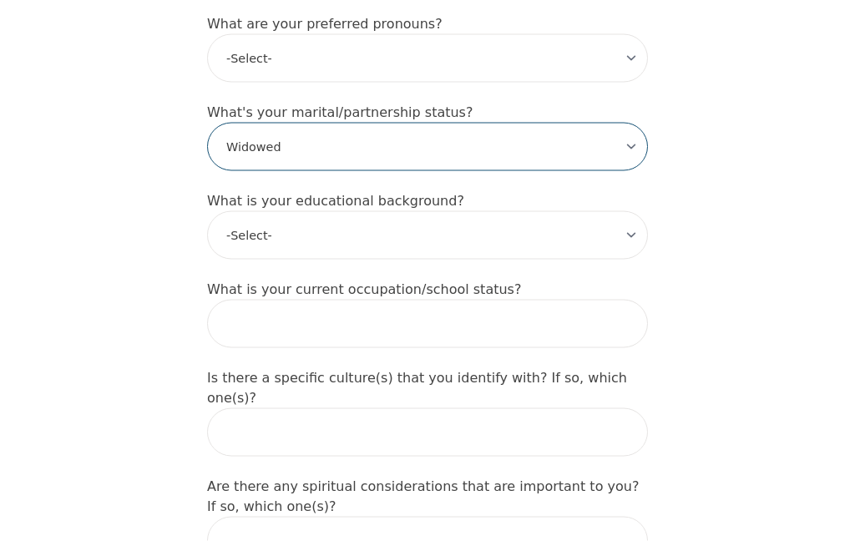
scroll to position [1577, 0]
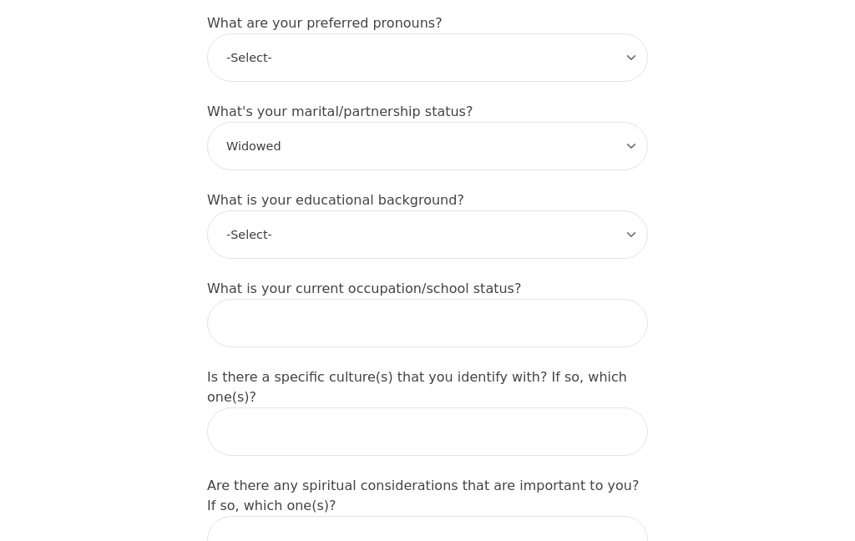
click at [620, 212] on select "-Select- Less than high school High school Associate degree Bachelor degree Mas…" at bounding box center [427, 235] width 441 height 48
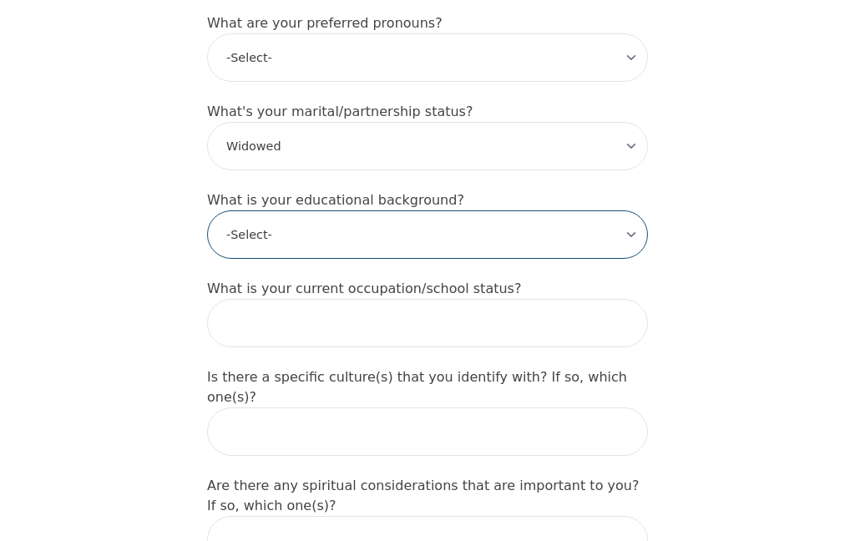
select select "High school"
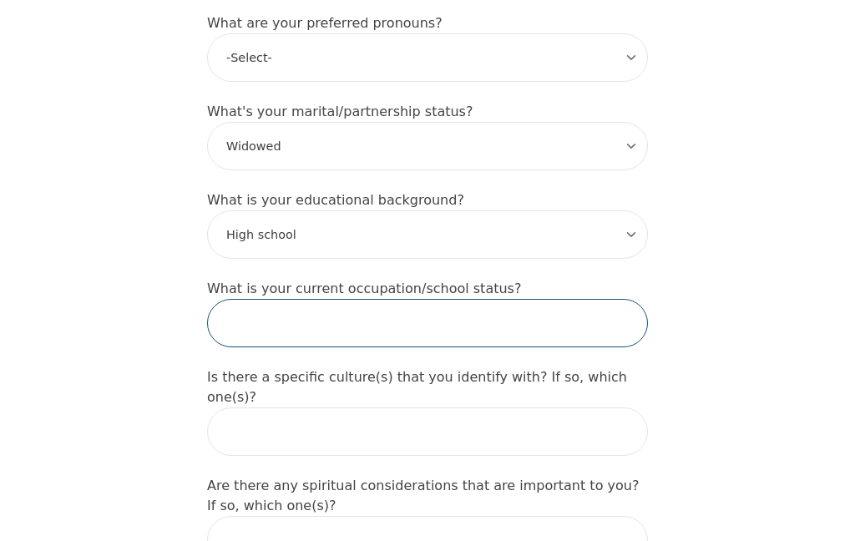
click at [398, 306] on input "text" at bounding box center [427, 323] width 441 height 48
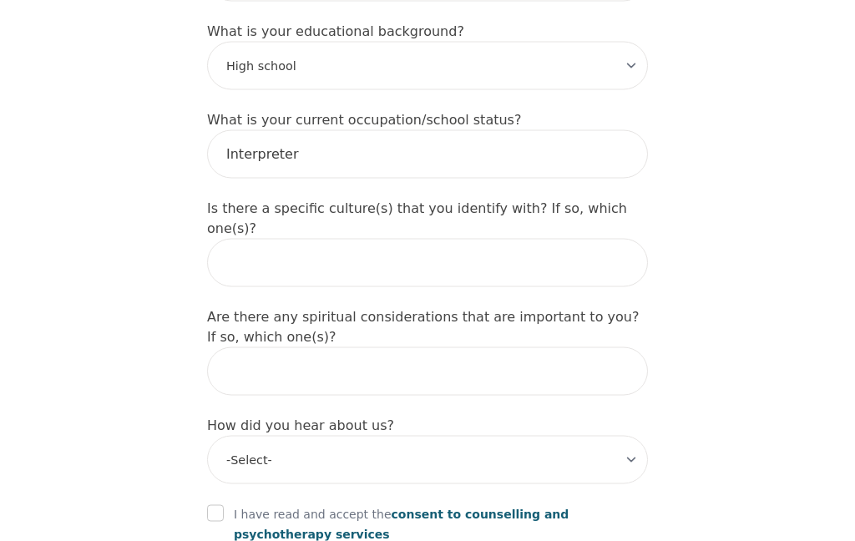
scroll to position [1749, 0]
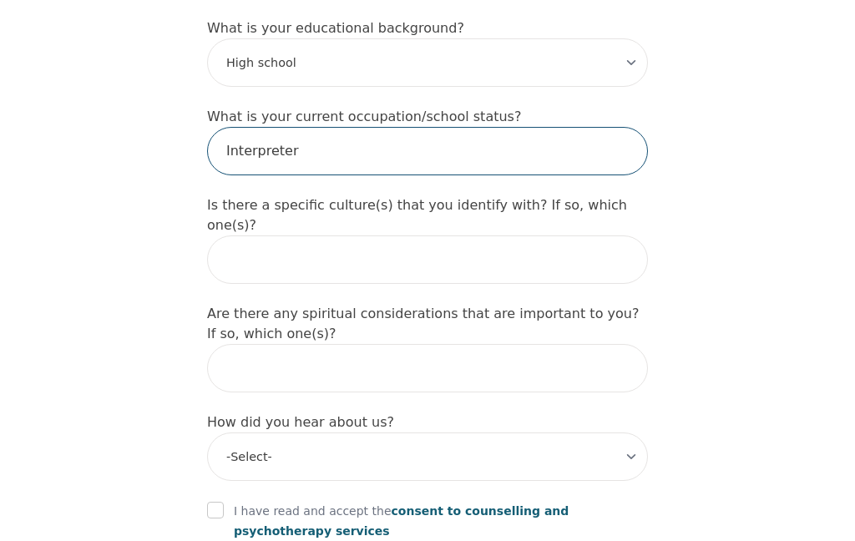
type input "Interpreter"
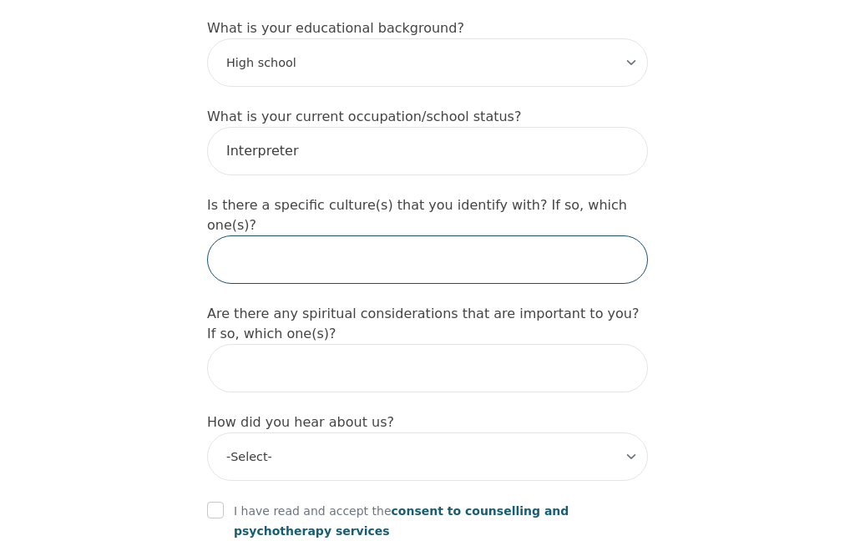
click at [548, 236] on input "text" at bounding box center [427, 260] width 441 height 48
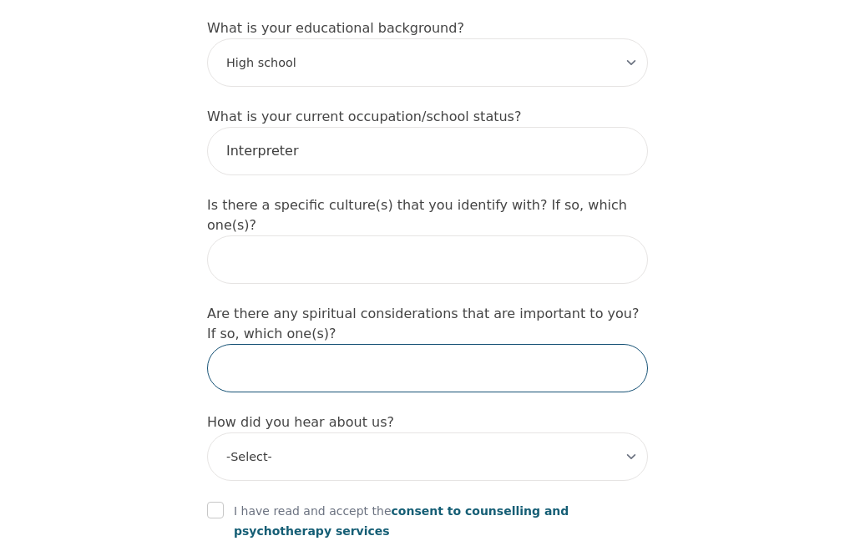
click at [444, 344] on input "text" at bounding box center [427, 368] width 441 height 48
type input "Christian"
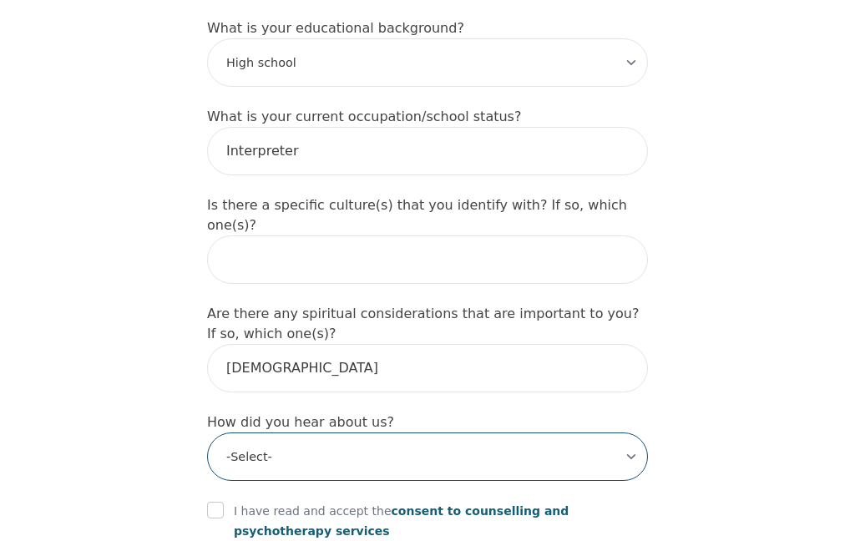
click at [256, 433] on select "-Select- Physician/Specialist Friend Facebook Instagram Google Search Google Ad…" at bounding box center [427, 457] width 441 height 48
select select "Friend"
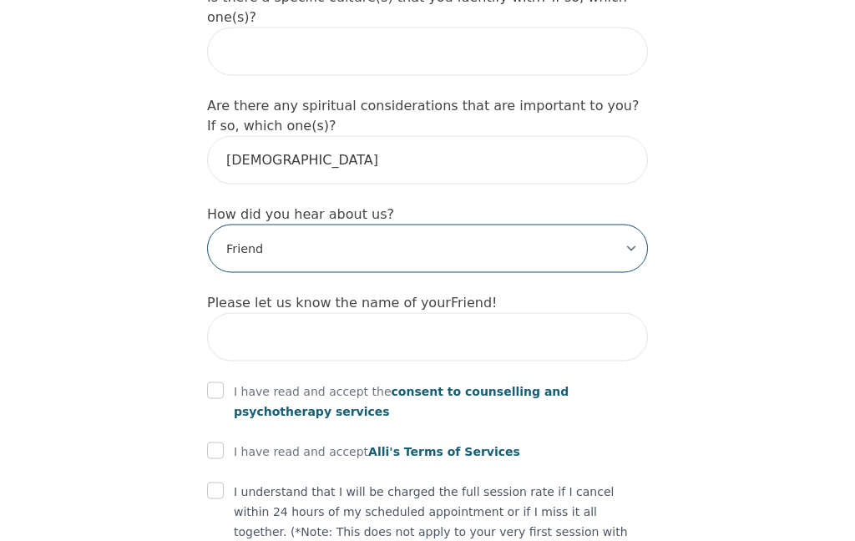
scroll to position [1958, 0]
click at [629, 224] on select "-Select- Physician/Specialist Friend Facebook Instagram Google Search Google Ad…" at bounding box center [427, 248] width 441 height 48
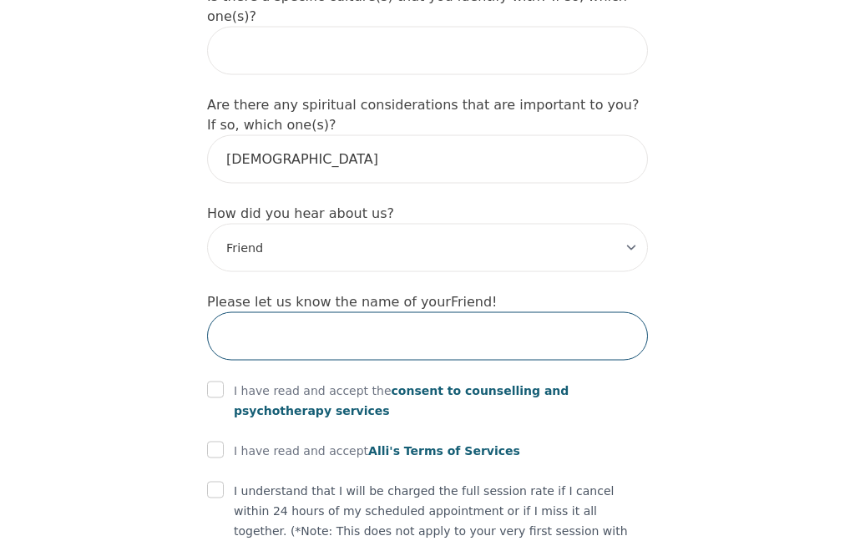
click at [241, 312] on input "text" at bounding box center [427, 336] width 441 height 48
type input "Grace"
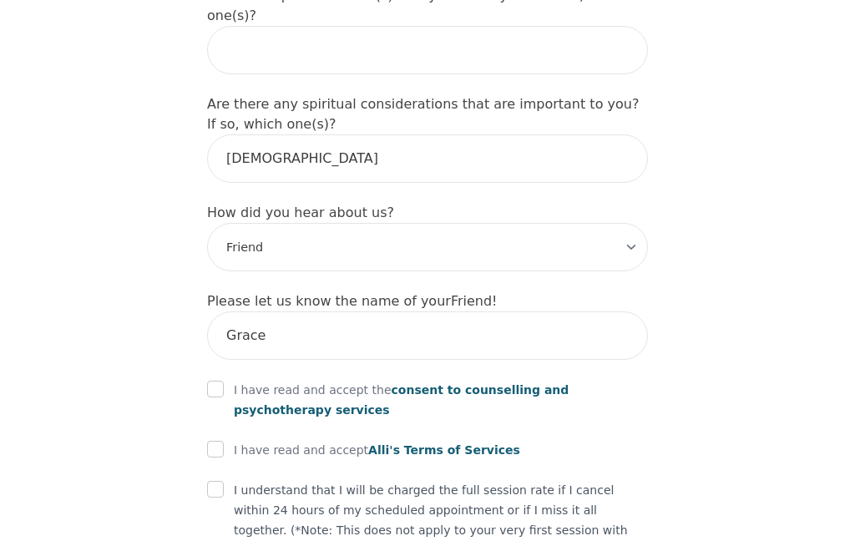
click at [221, 381] on input "checkbox" at bounding box center [215, 389] width 17 height 17
checkbox input "true"
click at [216, 441] on input "checkbox" at bounding box center [215, 449] width 17 height 17
checkbox input "true"
click at [213, 481] on input "checkbox" at bounding box center [215, 489] width 17 height 17
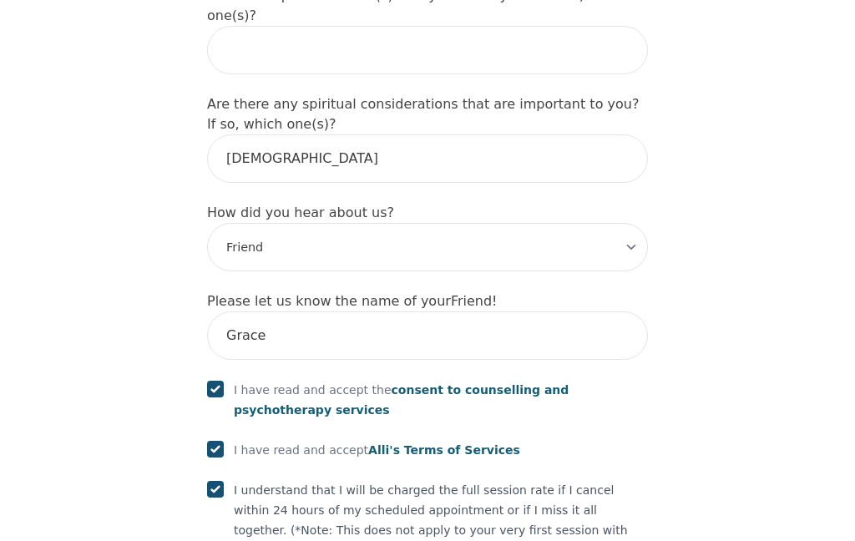
checkbox input "true"
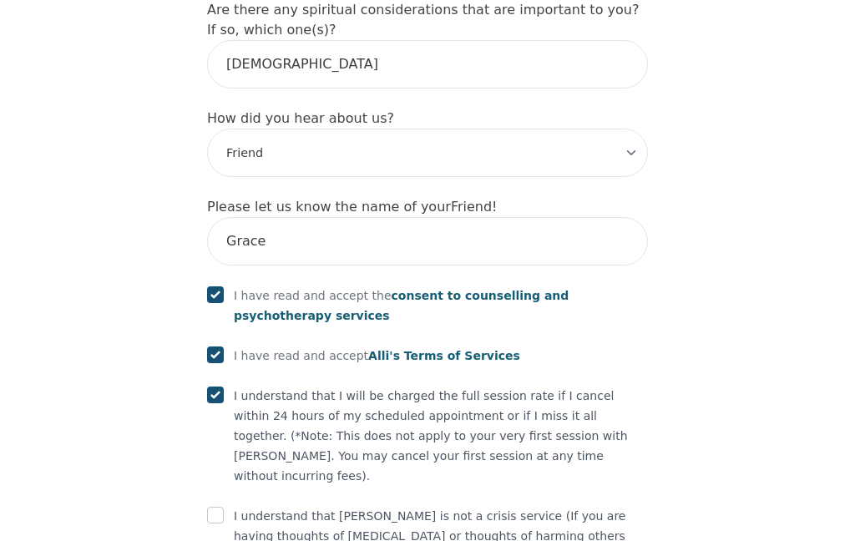
scroll to position [2051, 0]
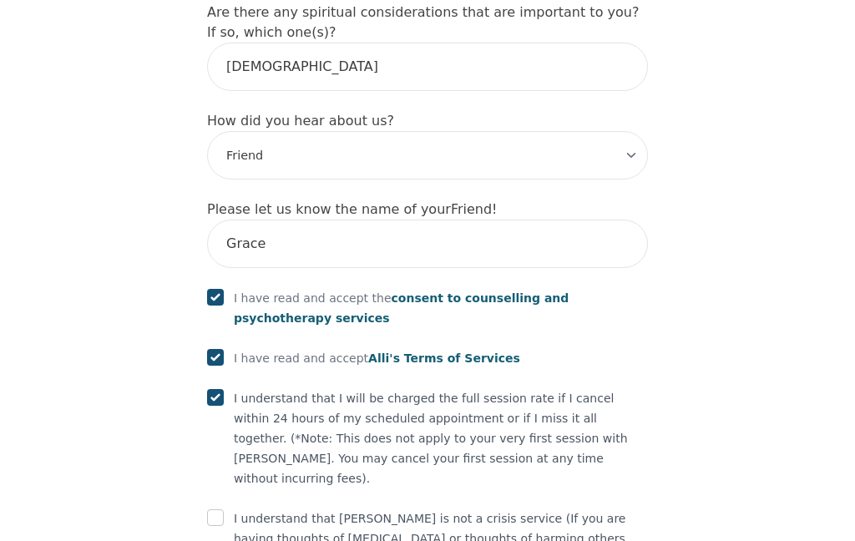
click at [214, 510] on input "checkbox" at bounding box center [215, 518] width 17 height 17
checkbox input "true"
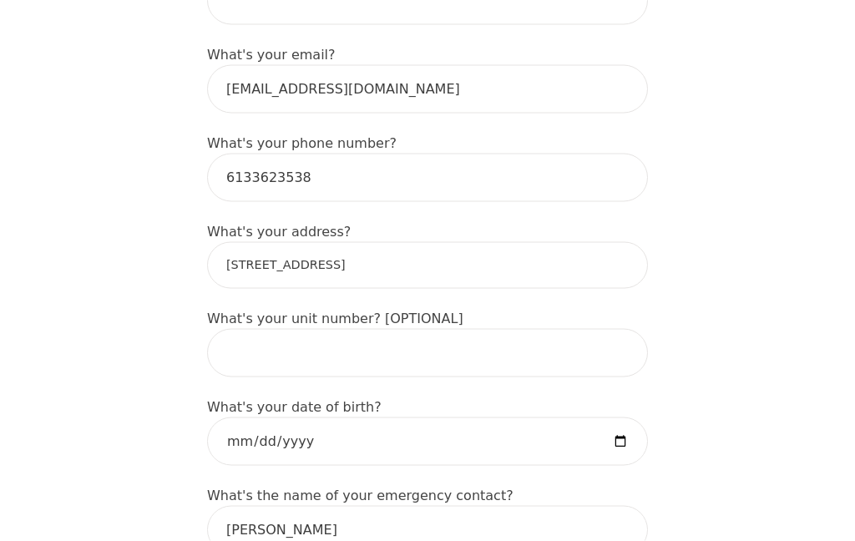
click at [398, 269] on input "13621 Connaught Road" at bounding box center [427, 265] width 441 height 47
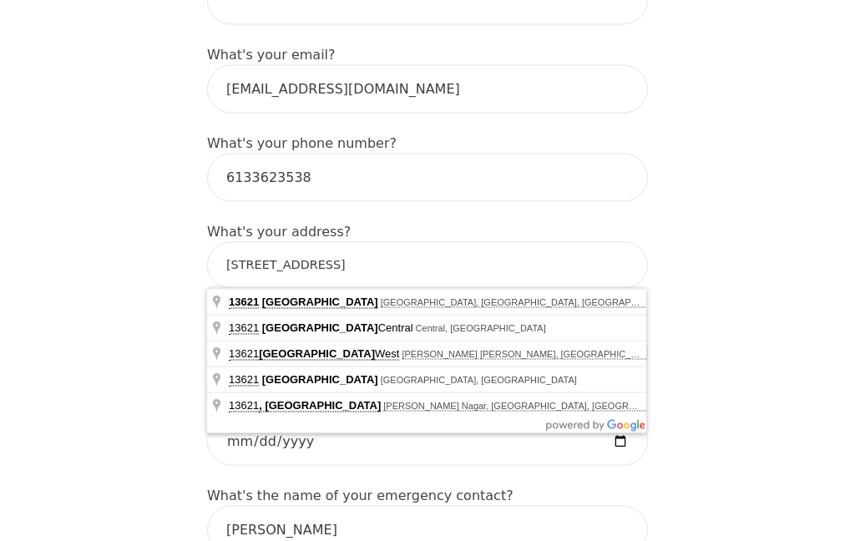
scroll to position [535, 0]
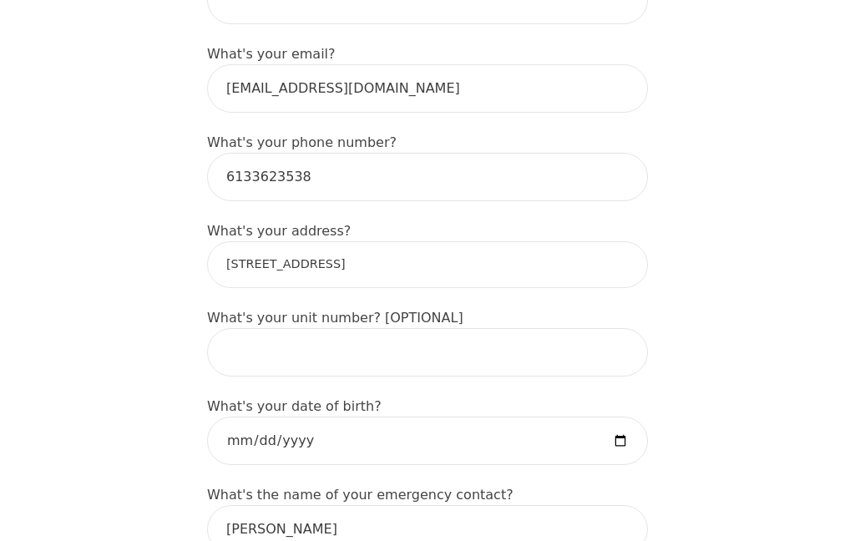
type input "13621 Connaught Rd, Chesterville, ON K0C 1H0, Canada"
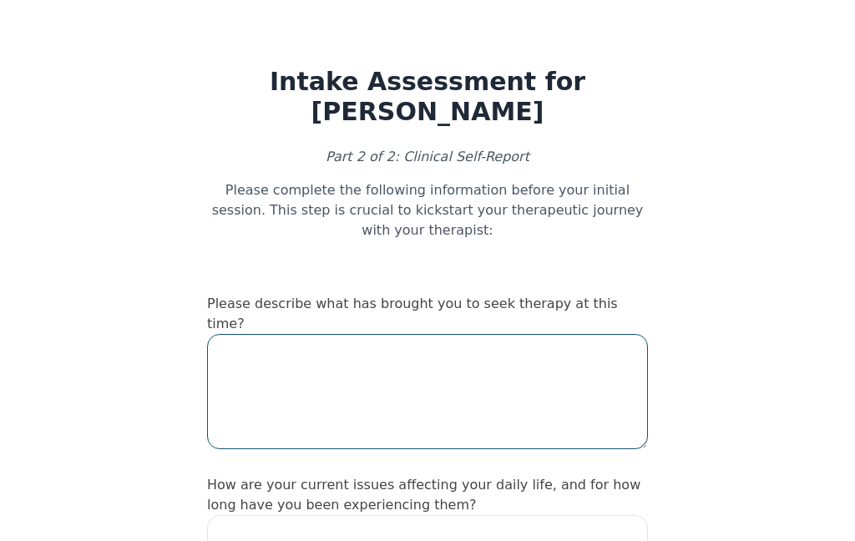
click at [246, 334] on textarea at bounding box center [427, 391] width 441 height 115
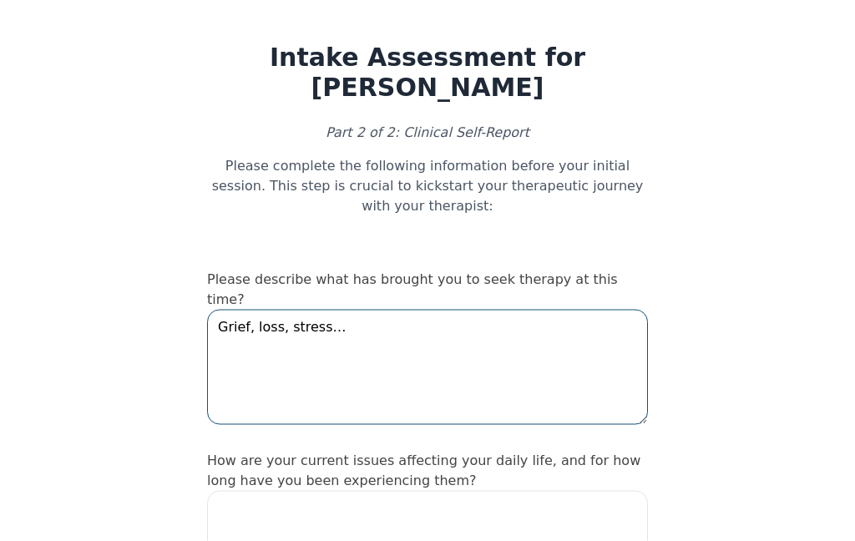
type textarea "Grief, loss, stress…"
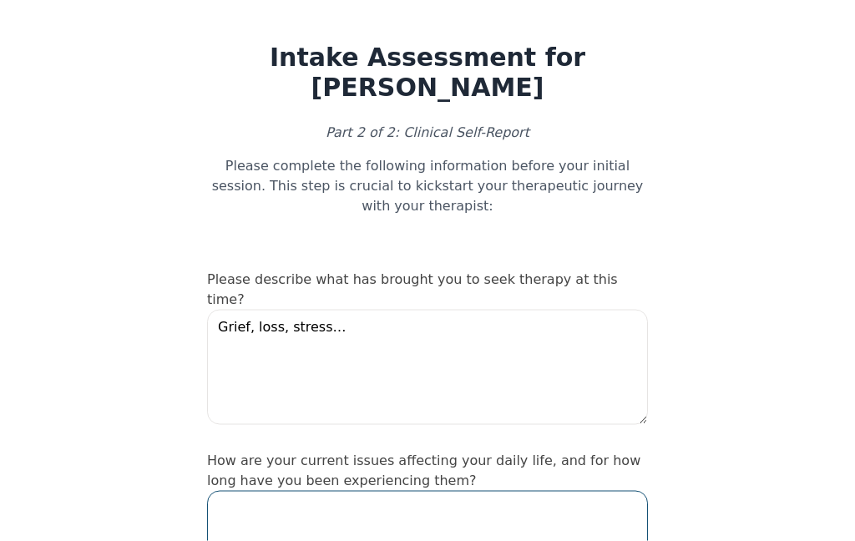
click at [265, 491] on textarea at bounding box center [427, 548] width 441 height 115
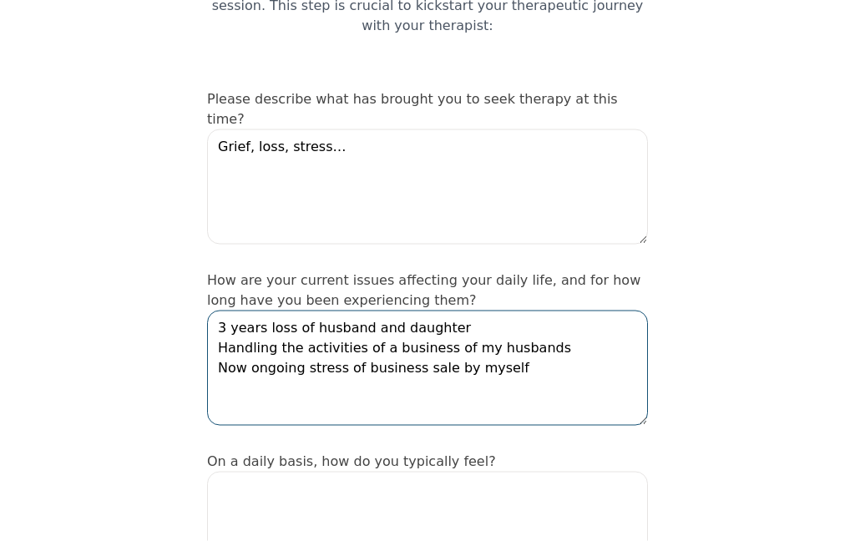
type textarea "3 years loss of husband and daughter Handling the activities of a business of m…"
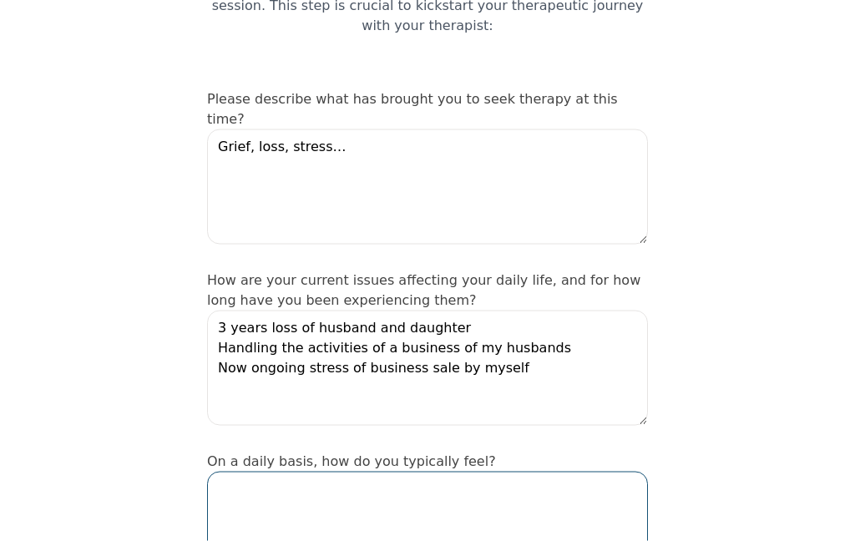
click at [253, 472] on textarea at bounding box center [427, 529] width 441 height 115
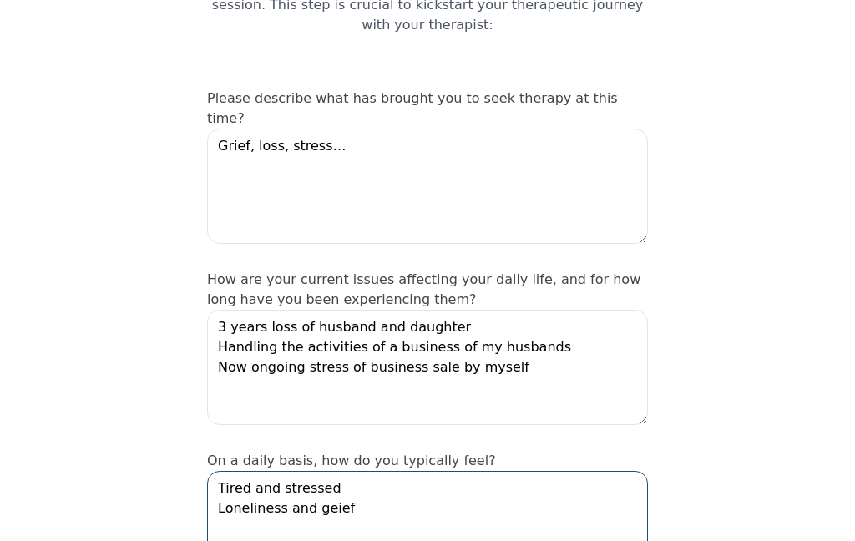
click at [338, 495] on textarea "Tired and stressed Loneliness and geief" at bounding box center [427, 528] width 441 height 115
click at [504, 490] on textarea "Tired and stressed Loneliness and geief" at bounding box center [427, 528] width 441 height 115
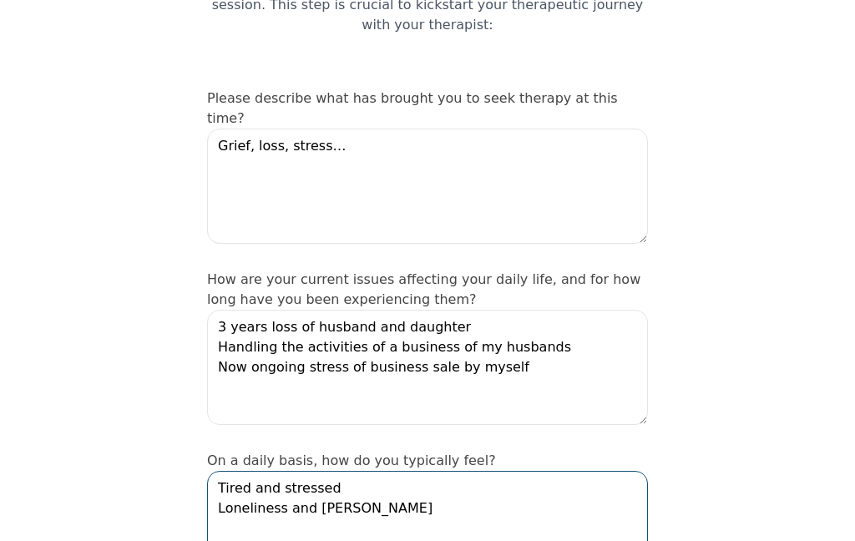
click at [332, 493] on textarea "Tired and stressed Loneliness and greif" at bounding box center [427, 528] width 441 height 115
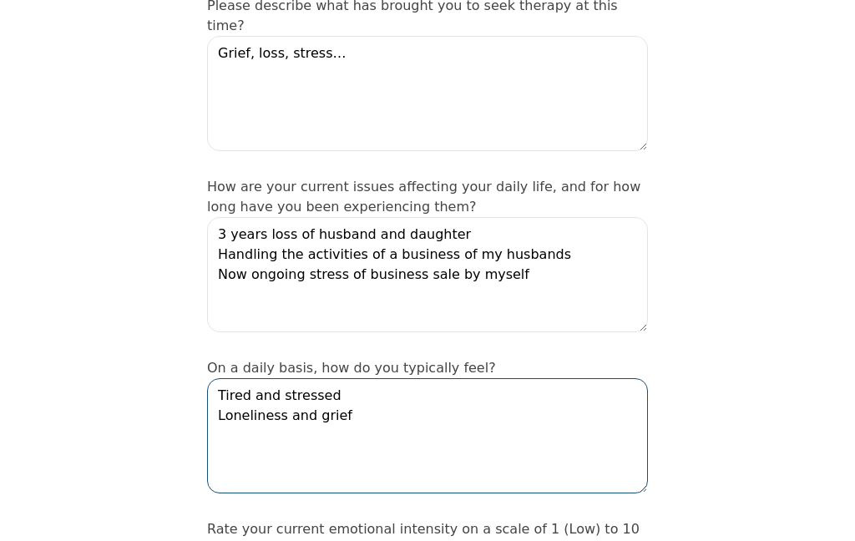
scroll to position [305, 0]
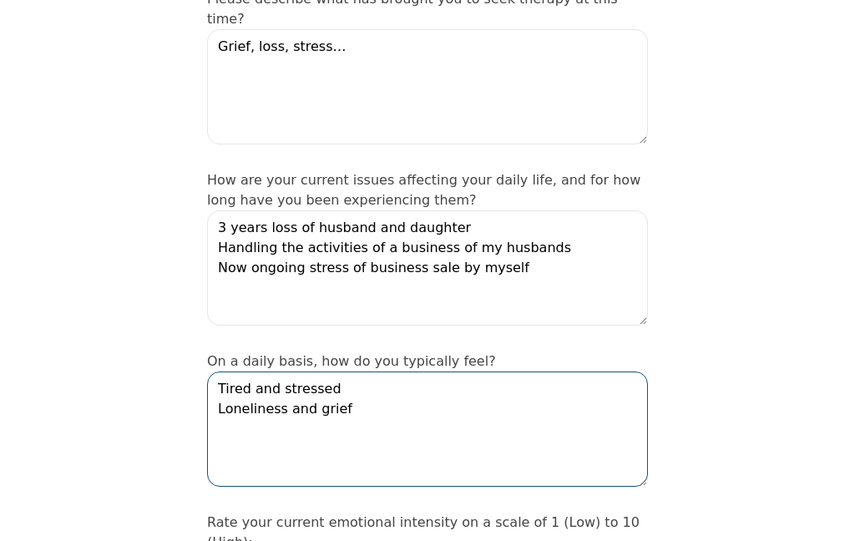
type textarea "Tired and stressed Loneliness and grief"
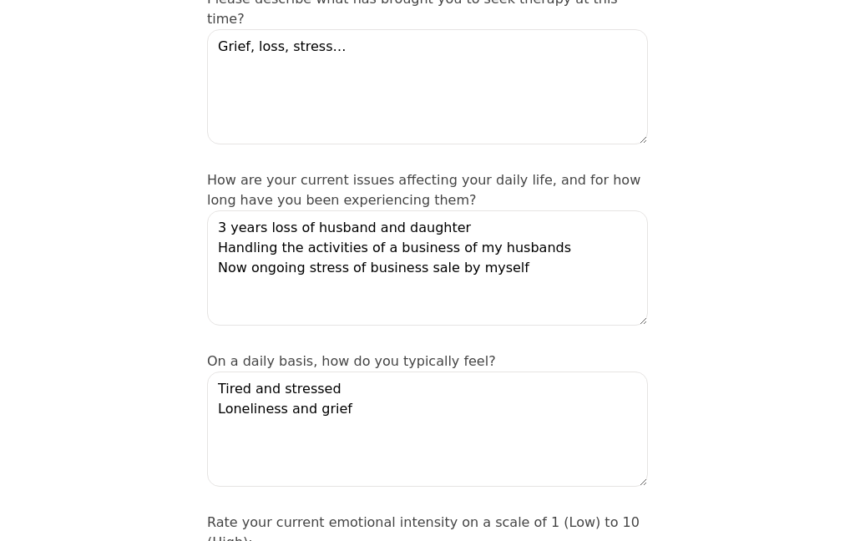
radio input "true"
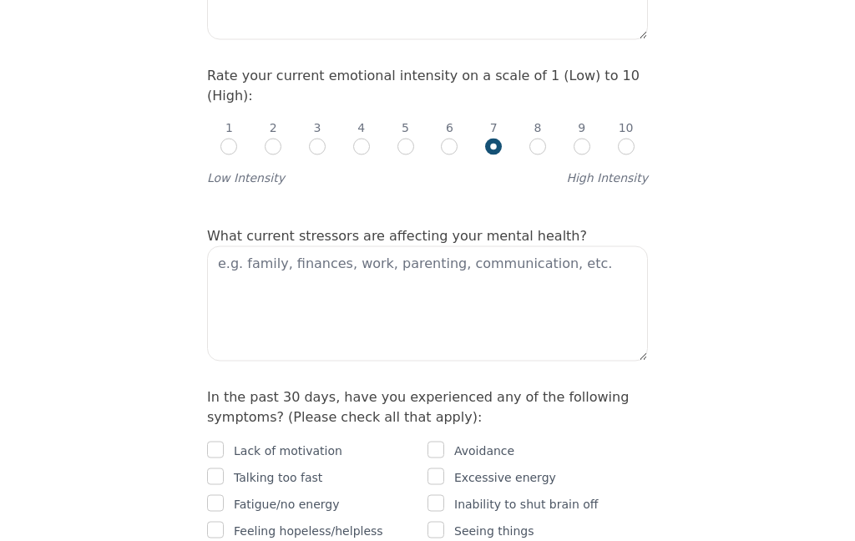
scroll to position [753, 0]
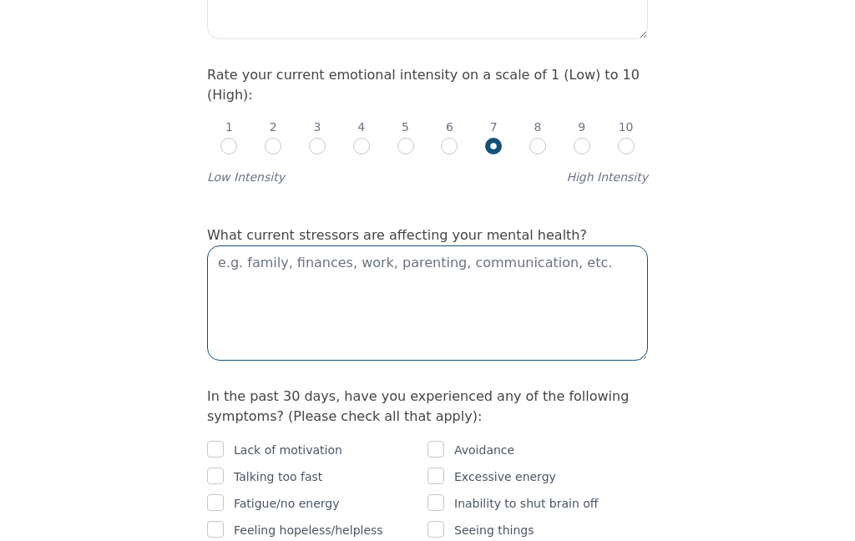
click at [245, 246] on textarea at bounding box center [427, 303] width 441 height 115
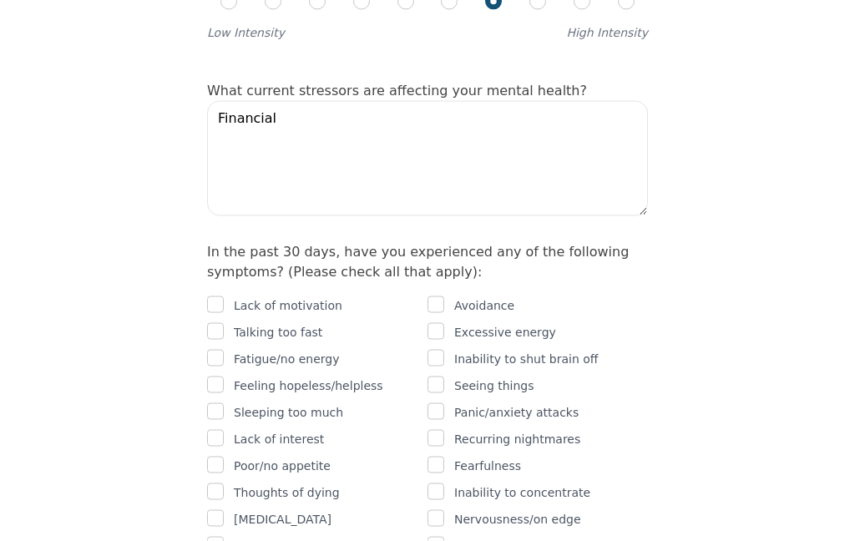
scroll to position [910, 0]
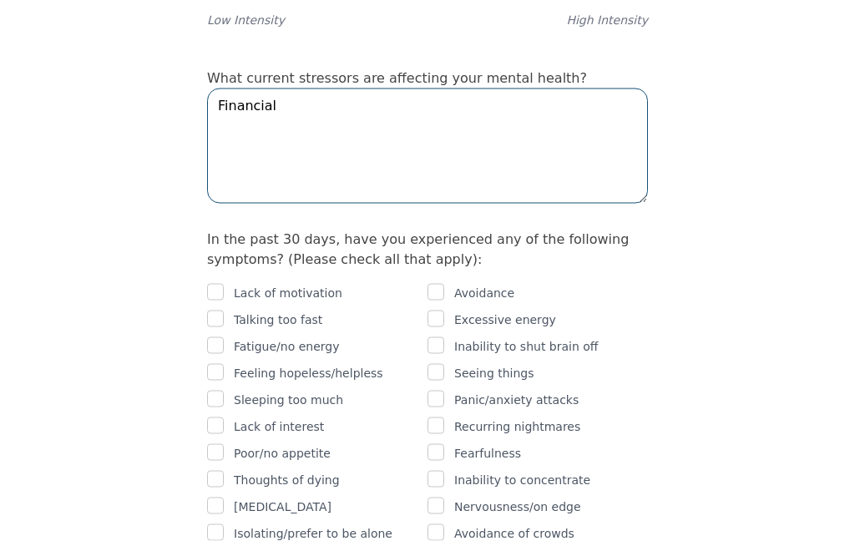
type textarea "Financial"
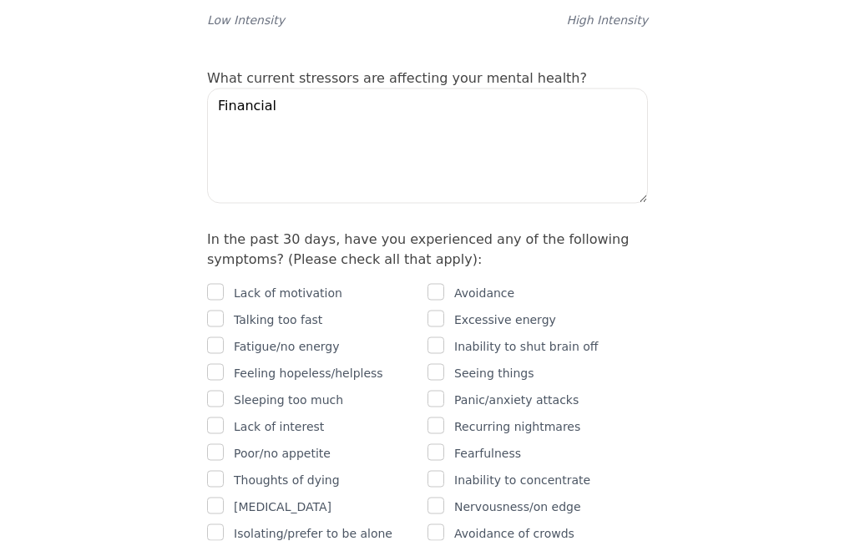
click at [212, 338] on input "checkbox" at bounding box center [215, 346] width 17 height 17
checkbox input "true"
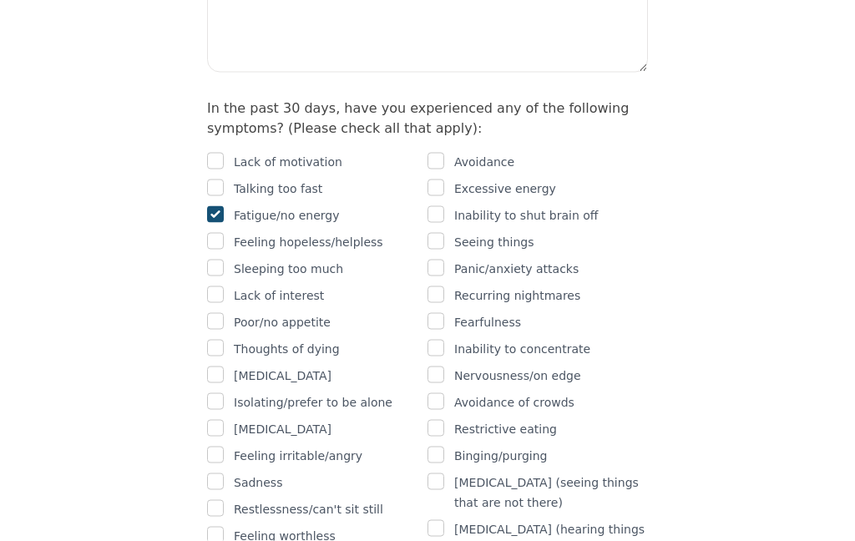
scroll to position [1042, 0]
click at [219, 473] on input "checkbox" at bounding box center [215, 481] width 17 height 17
checkbox input "true"
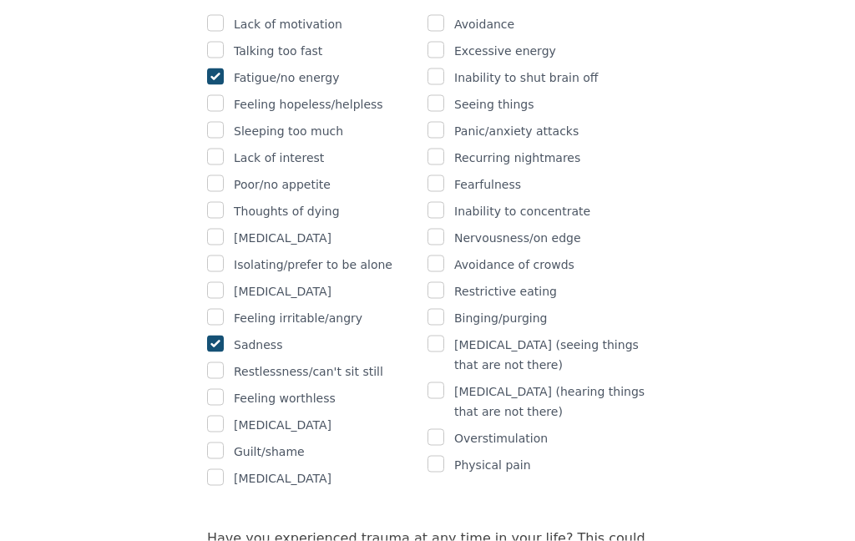
scroll to position [1180, 0]
click at [216, 308] on input "checkbox" at bounding box center [215, 316] width 17 height 17
checkbox input "true"
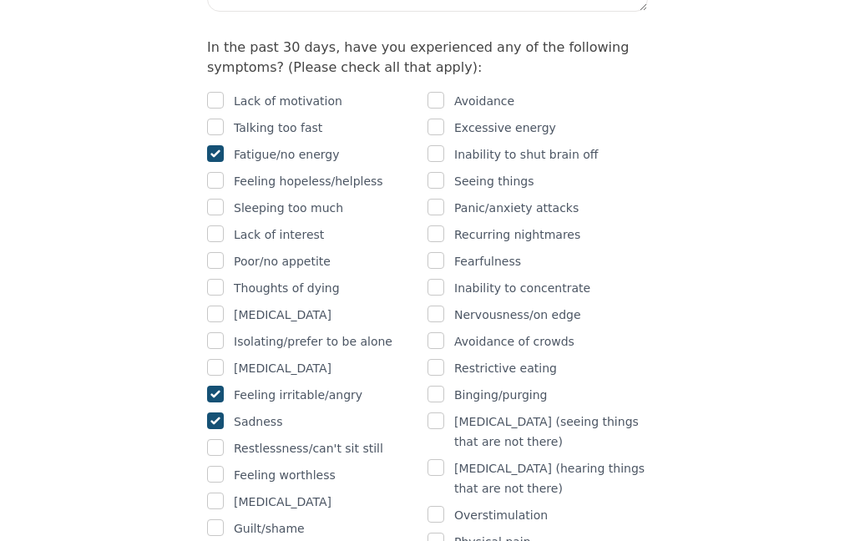
scroll to position [1104, 0]
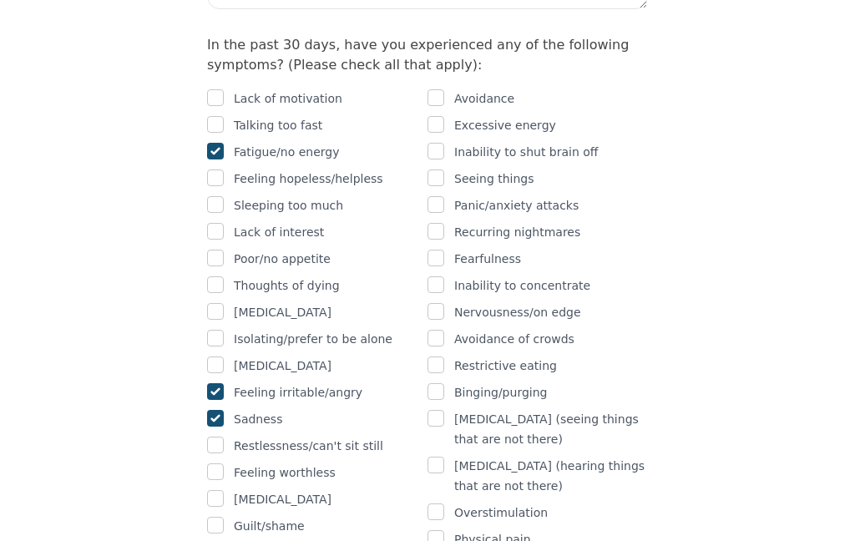
click at [440, 143] on input "checkbox" at bounding box center [436, 151] width 17 height 17
checkbox input "true"
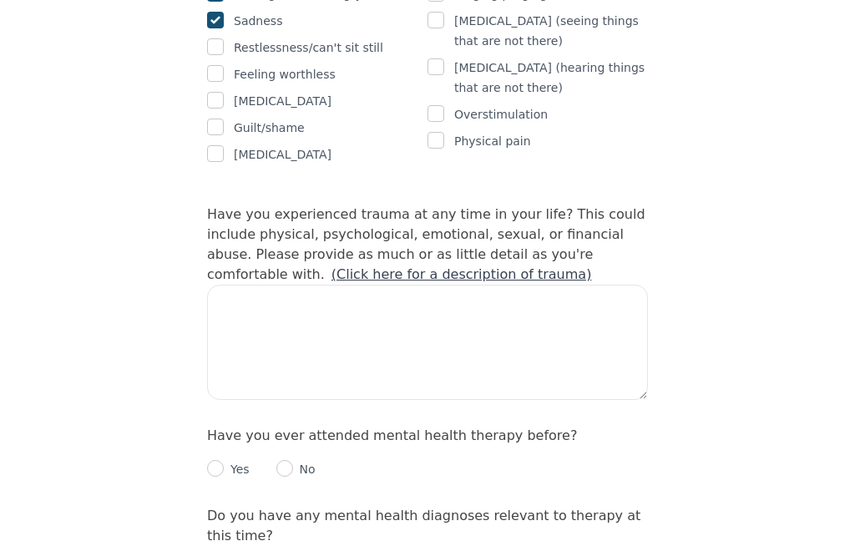
scroll to position [1521, 0]
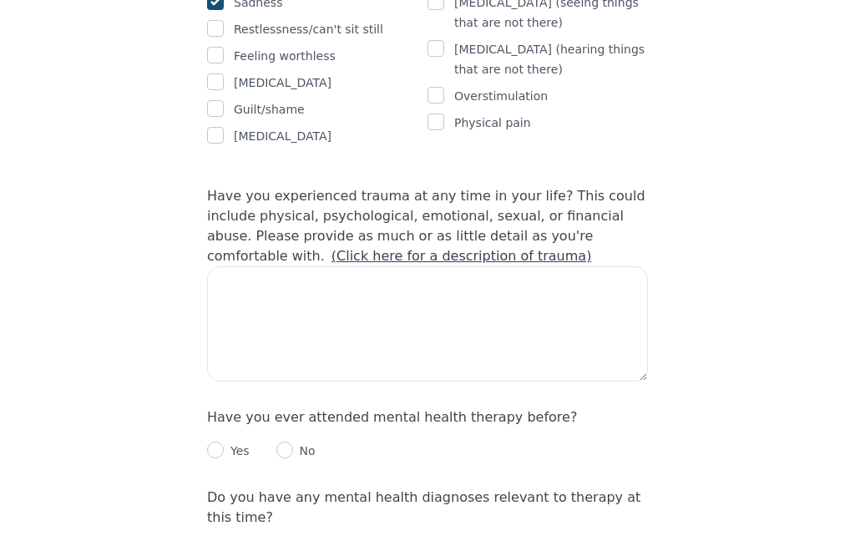
click at [284, 442] on input "radio" at bounding box center [285, 450] width 17 height 17
radio input "true"
click at [282, 541] on input "radio" at bounding box center [285, 550] width 17 height 17
radio input "true"
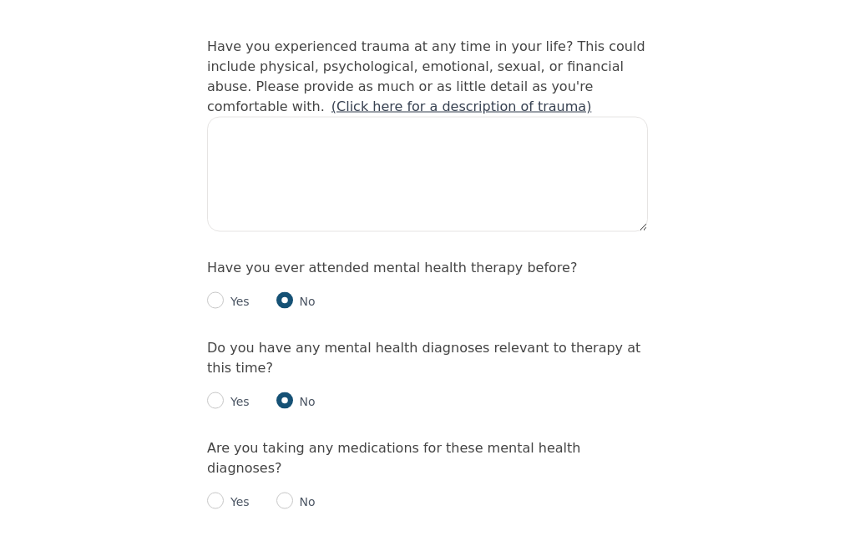
scroll to position [1687, 0]
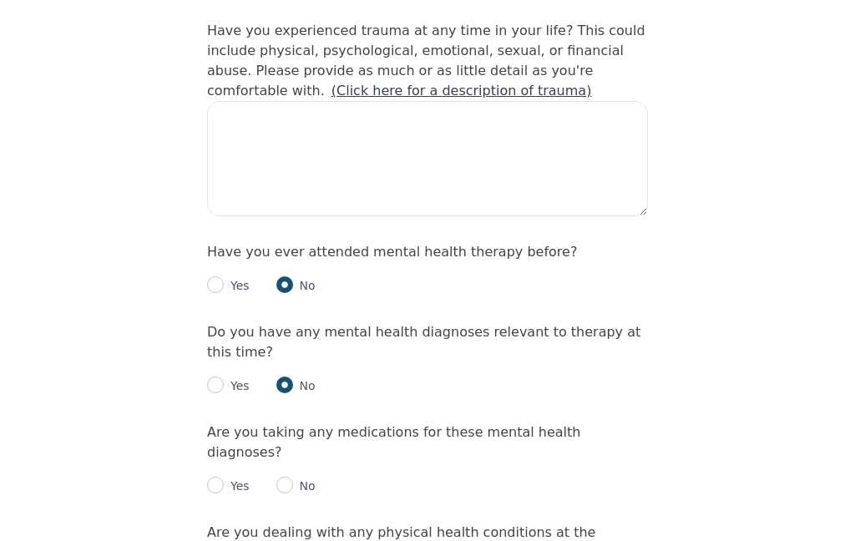
click at [292, 477] on input "radio" at bounding box center [285, 485] width 17 height 17
radio input "true"
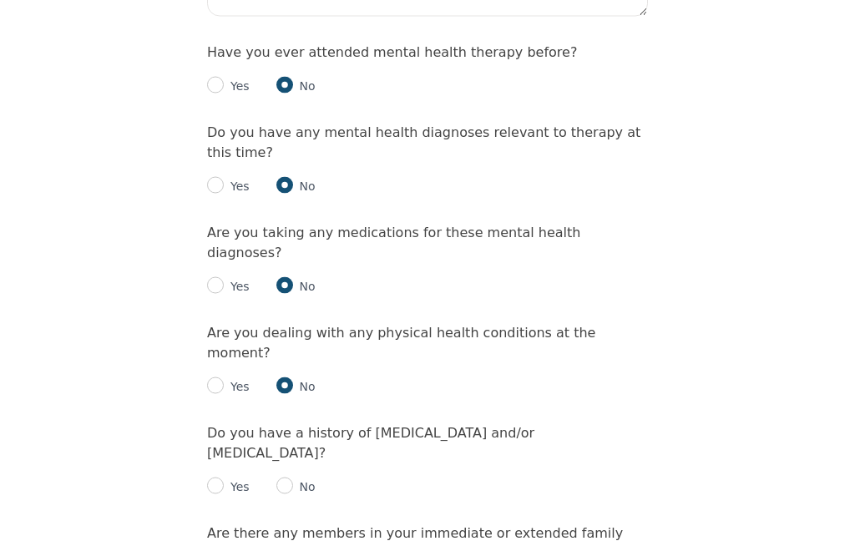
scroll to position [1891, 0]
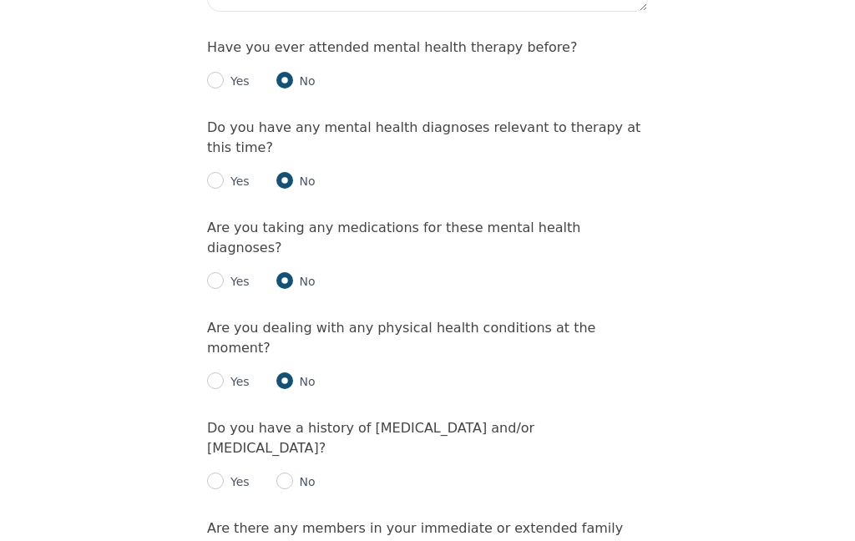
click at [280, 473] on input "radio" at bounding box center [285, 481] width 17 height 17
radio input "true"
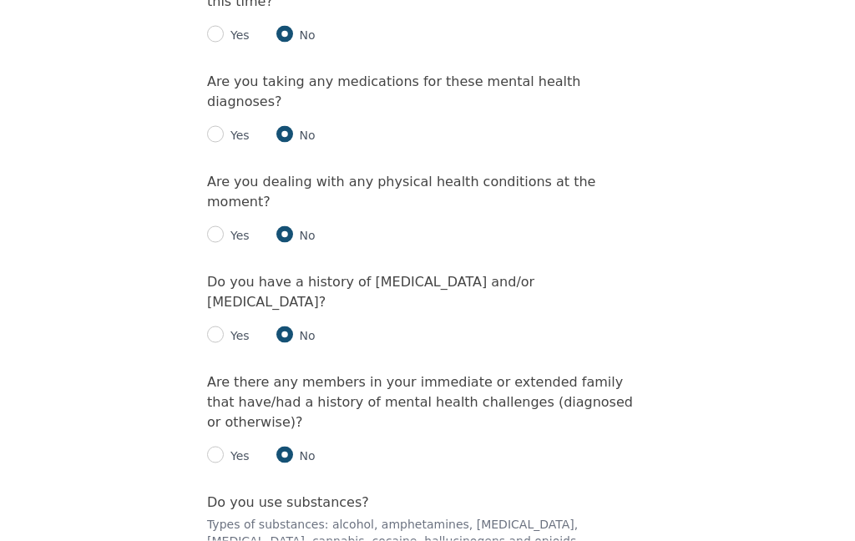
scroll to position [2043, 0]
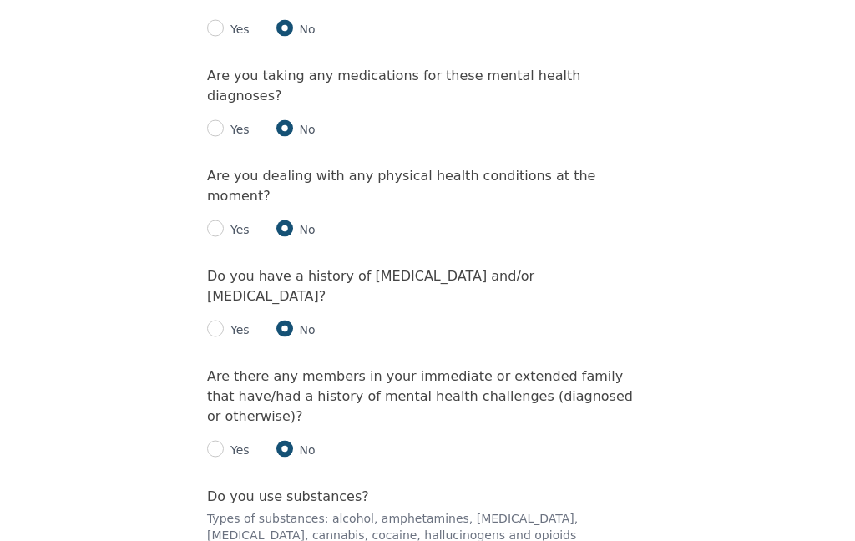
radio input "true"
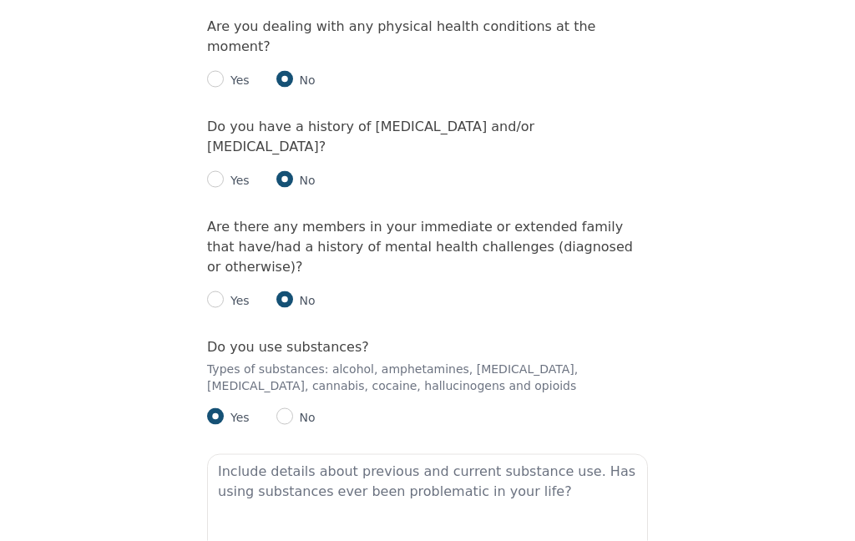
scroll to position [2194, 0]
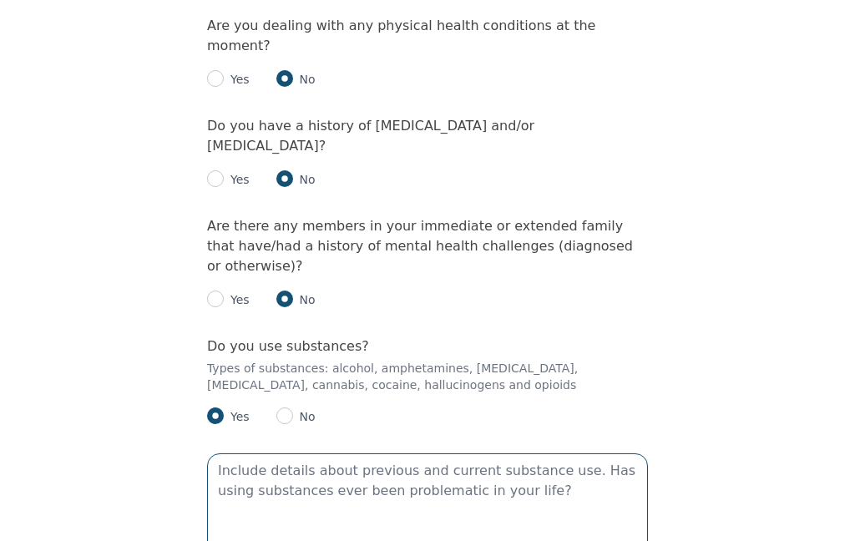
click at [254, 454] on textarea at bounding box center [427, 511] width 441 height 115
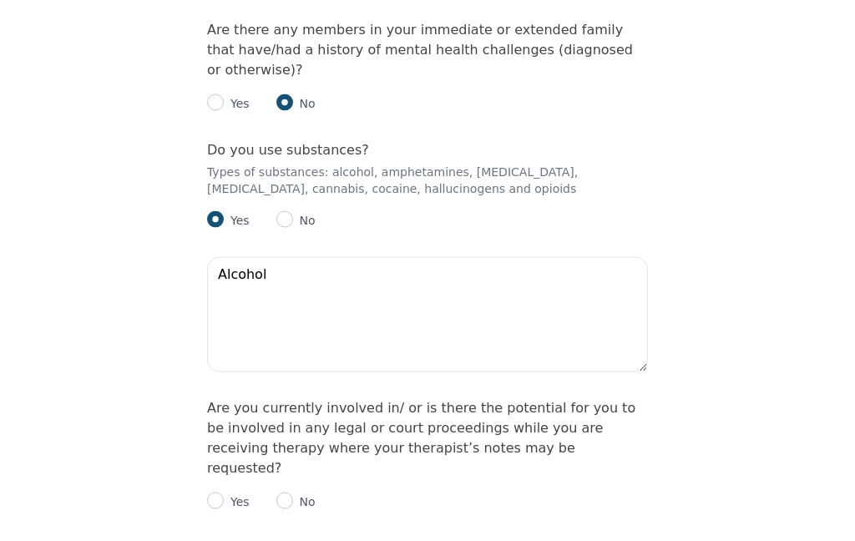
scroll to position [2391, 0]
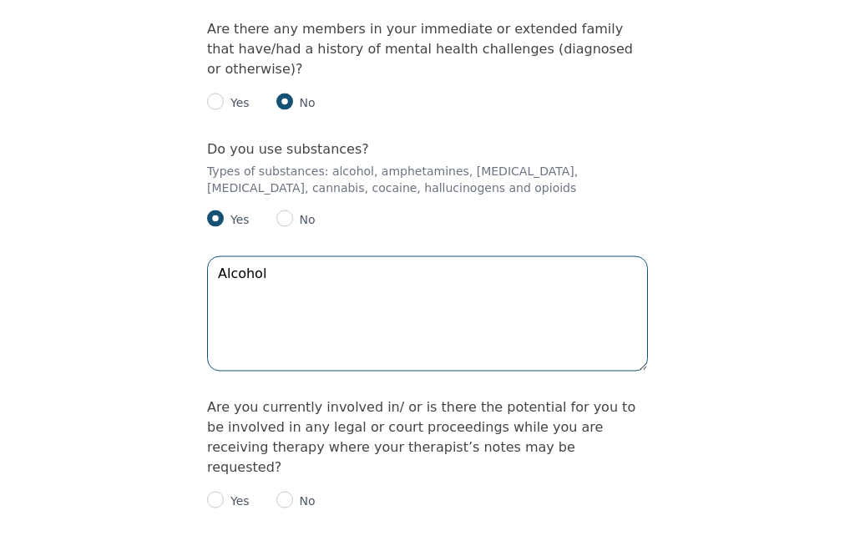
type textarea "Alcohol"
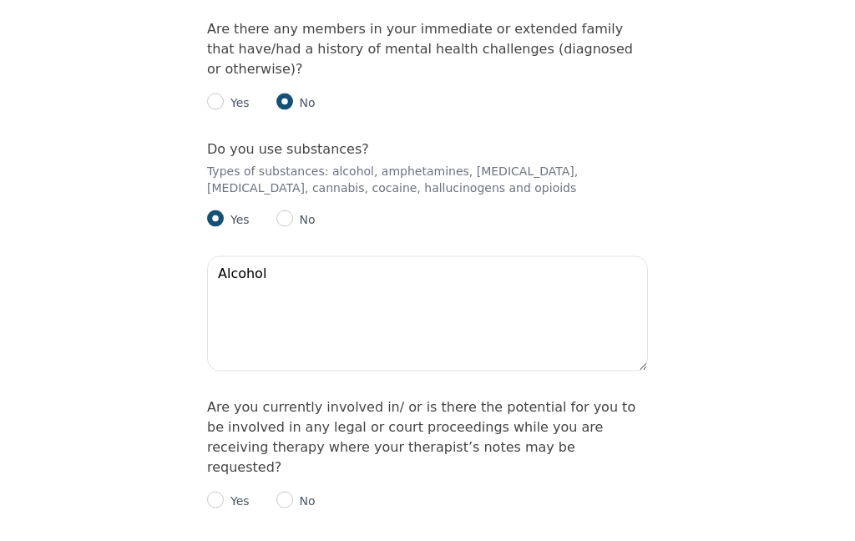
click at [282, 492] on input "radio" at bounding box center [285, 500] width 17 height 17
radio input "true"
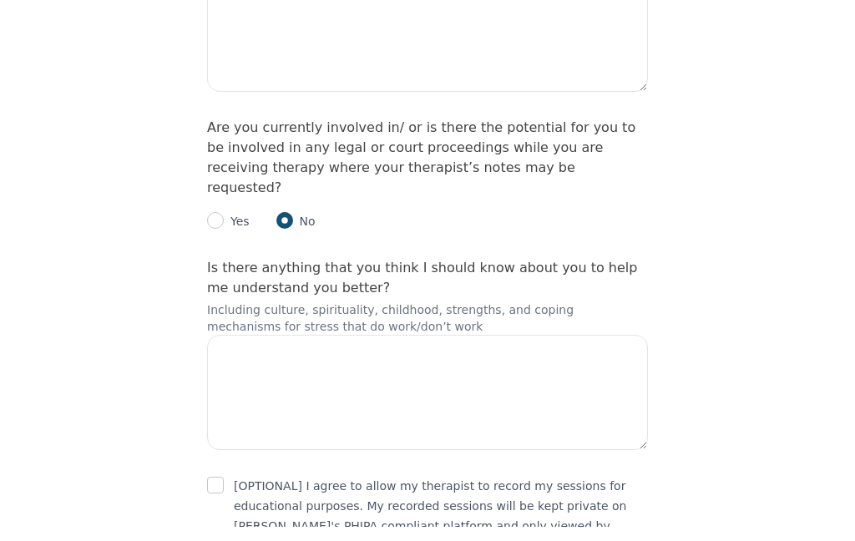
scroll to position [2657, 0]
